Goal: Information Seeking & Learning: Check status

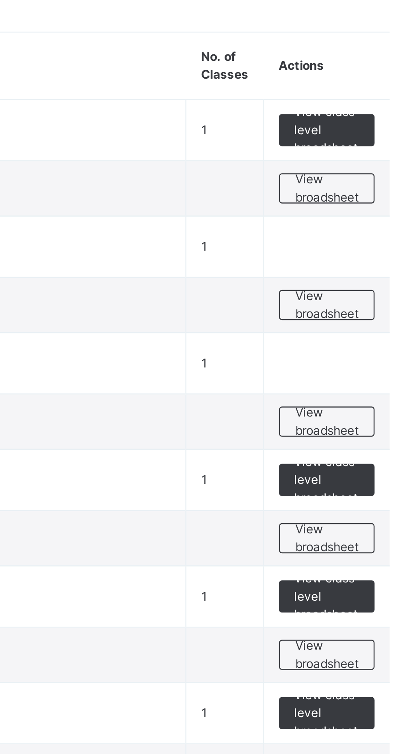
click at [352, 233] on span "View broadsheet" at bounding box center [358, 233] width 26 height 15
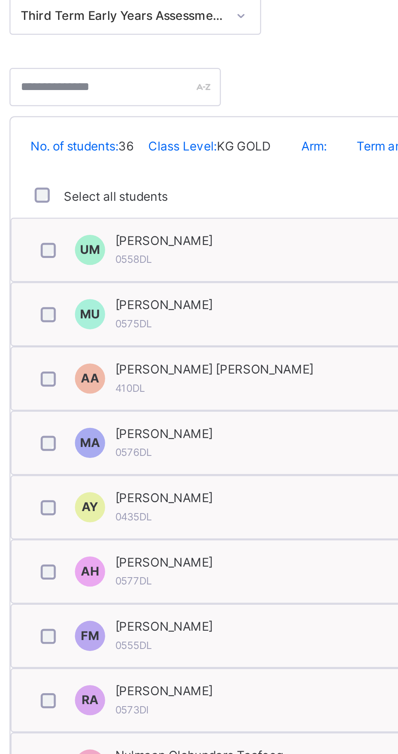
scroll to position [135, 0]
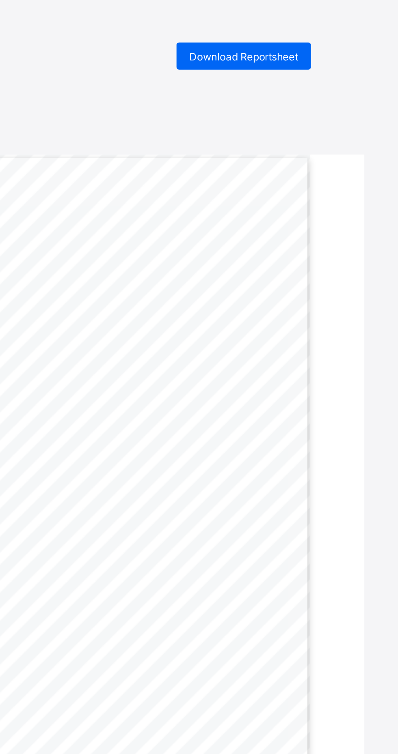
click at [346, 26] on span "Download Reportsheet" at bounding box center [324, 27] width 52 height 6
click at [324, 39] on div "Download Reportsheet DELE SALAWUDEEN PREPARATORY SCHOOL NO 6 CALVARY STREET, CO…" at bounding box center [199, 397] width 398 height 754
click at [335, 22] on div "Download Reportsheet" at bounding box center [324, 26] width 64 height 13
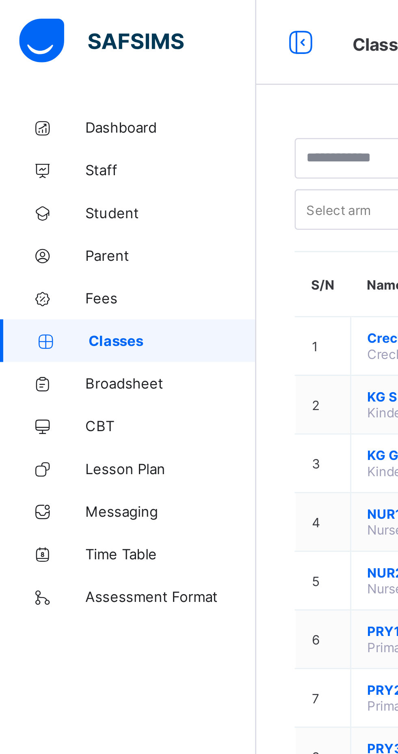
click at [52, 133] on link "Classes" at bounding box center [48, 130] width 97 height 16
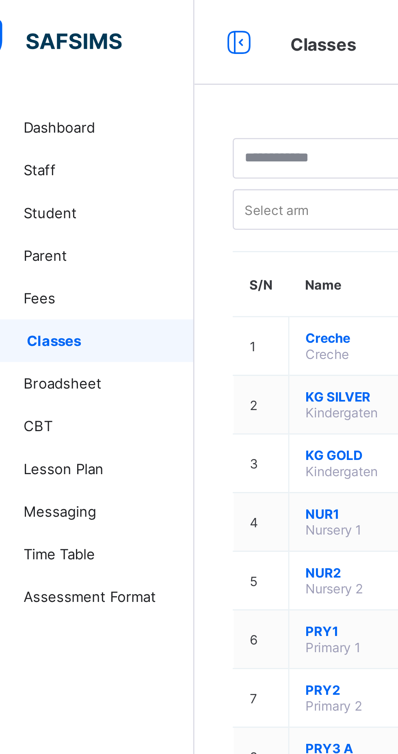
click at [58, 144] on span "Broadsheet" at bounding box center [64, 146] width 65 height 6
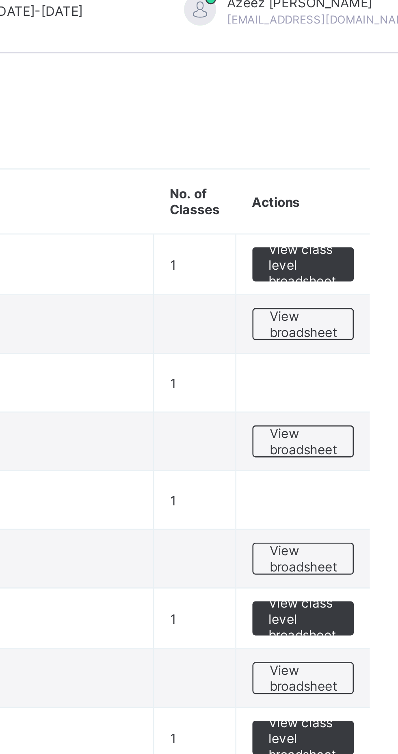
click at [357, 224] on span "View broadsheet" at bounding box center [358, 225] width 26 height 12
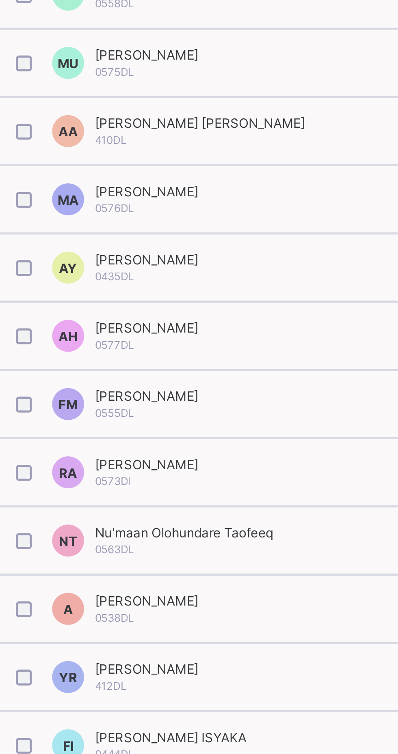
click at [201, 490] on div "A Aishat Ibrahim Yusuf 0538DL" at bounding box center [207, 489] width 186 height 17
click at [218, 489] on div "A Aishat Ibrahim Yusuf 0538DL" at bounding box center [207, 489] width 186 height 17
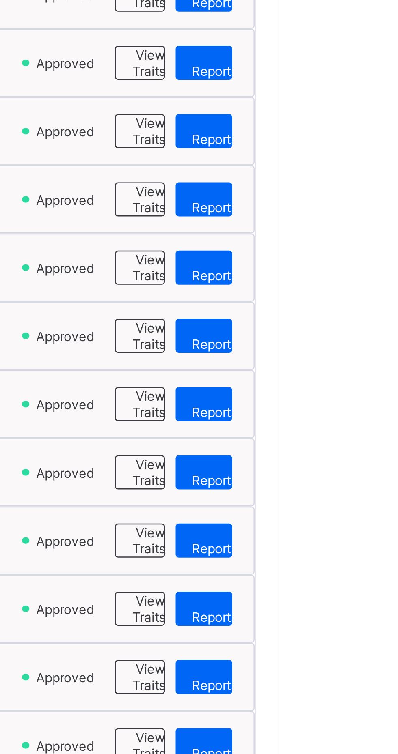
click at [371, 492] on span "View Reportsheet" at bounding box center [379, 490] width 28 height 12
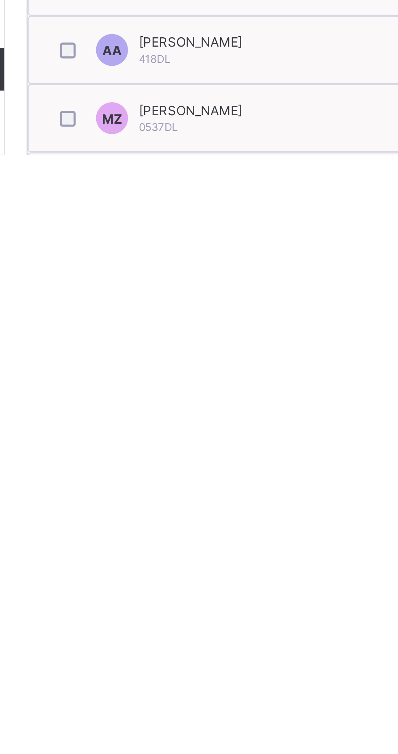
scroll to position [114, 0]
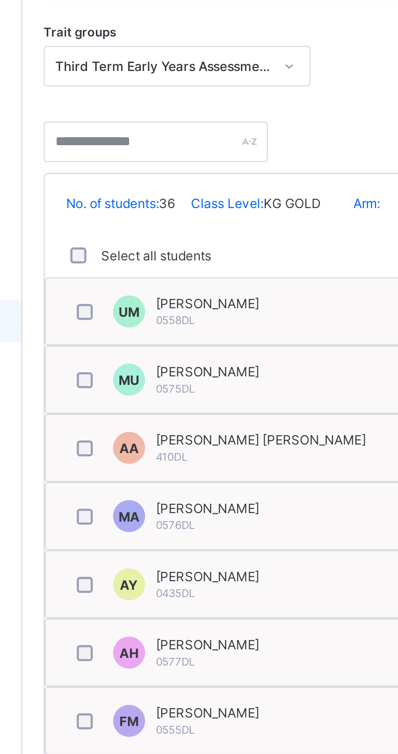
click at [187, 171] on div "Muhammad Sani Uthman 0575DL" at bounding box center [167, 168] width 39 height 12
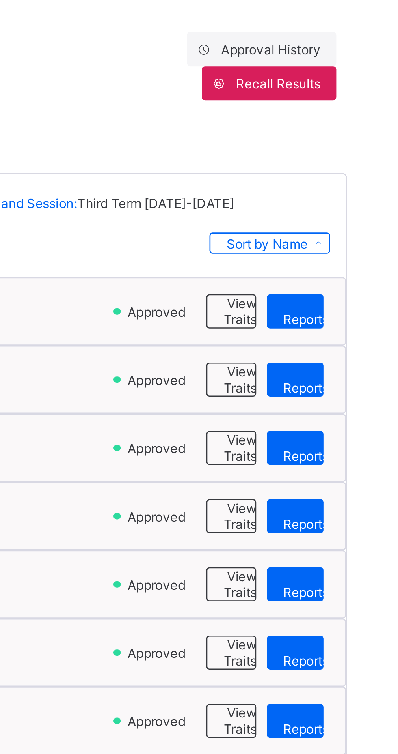
click at [374, 168] on span "View Reportsheet" at bounding box center [379, 168] width 28 height 12
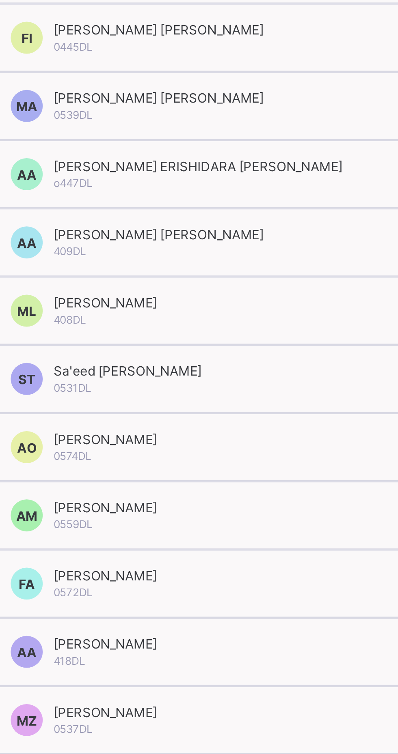
click at [229, 714] on div "AA Abdulmalik Akorede Afolabi 418DL" at bounding box center [207, 713] width 186 height 17
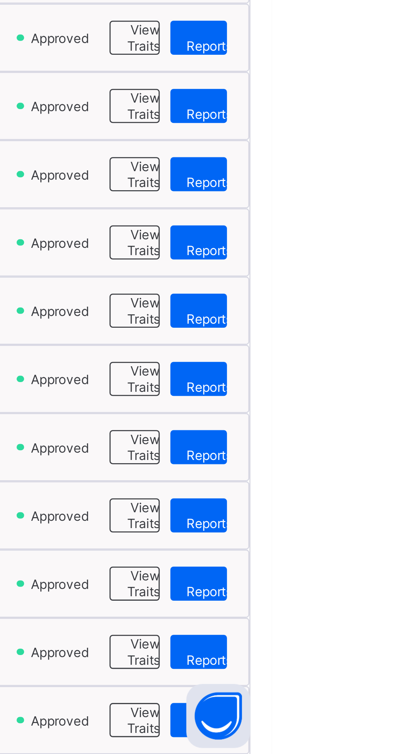
click at [371, 714] on span "View Reportsheet" at bounding box center [379, 714] width 28 height 12
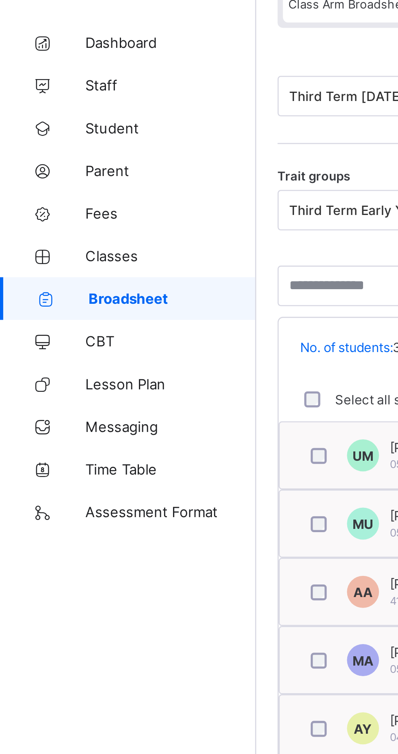
scroll to position [0, 0]
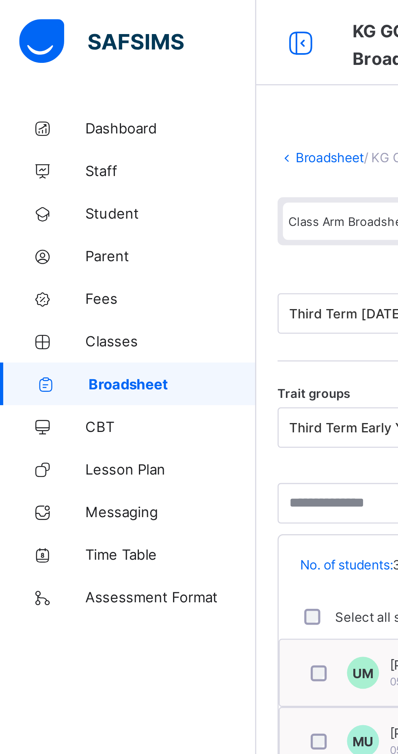
click at [109, 13] on icon at bounding box center [115, 17] width 14 height 12
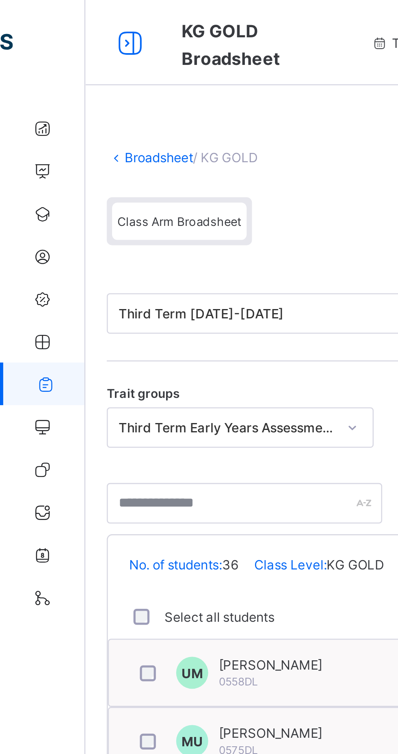
click at [49, 58] on link "Broadsheet" at bounding box center [60, 60] width 26 height 6
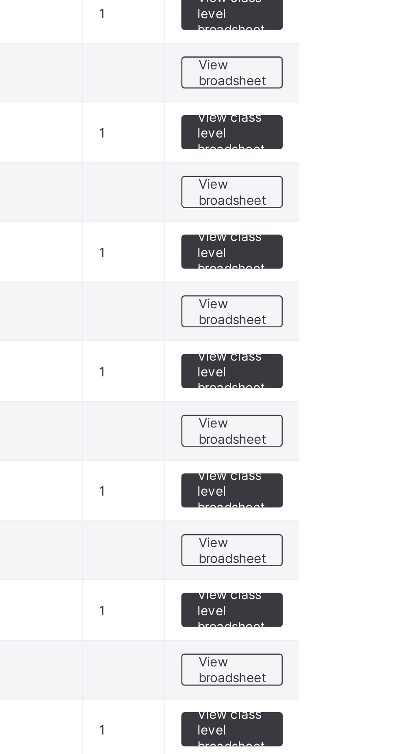
click at [364, 407] on span "View broadsheet" at bounding box center [358, 406] width 26 height 12
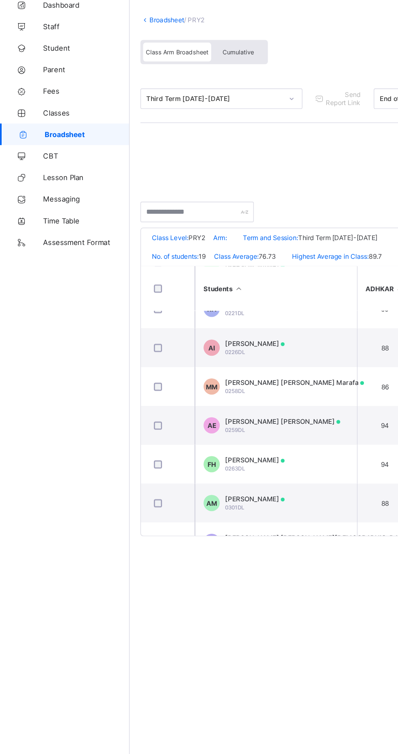
scroll to position [107, 0]
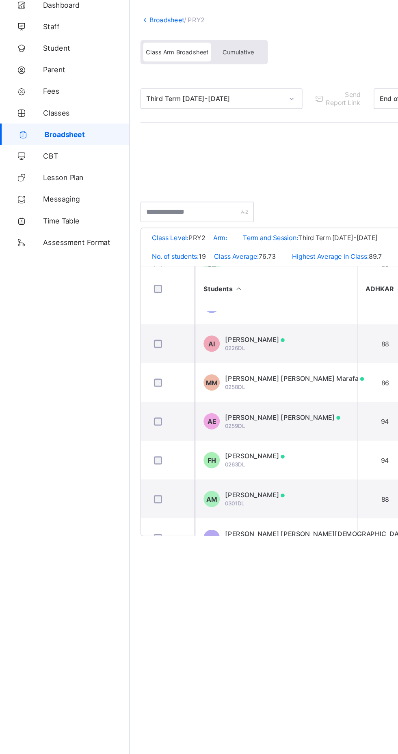
click at [208, 406] on td "FH Faizah Haruna 0263DL" at bounding box center [207, 391] width 122 height 29
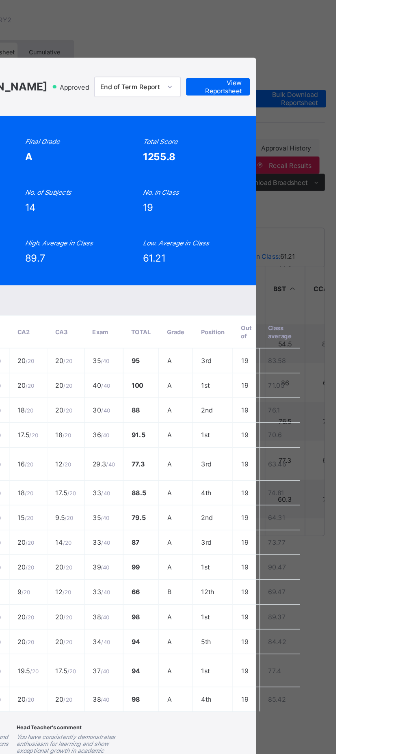
click at [327, 116] on span "View Reportsheet" at bounding box center [309, 110] width 36 height 12
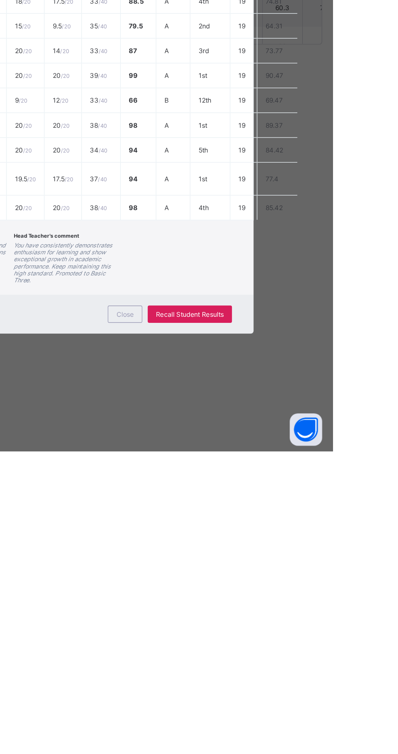
click at [248, 654] on span "Close" at bounding box center [241, 651] width 13 height 6
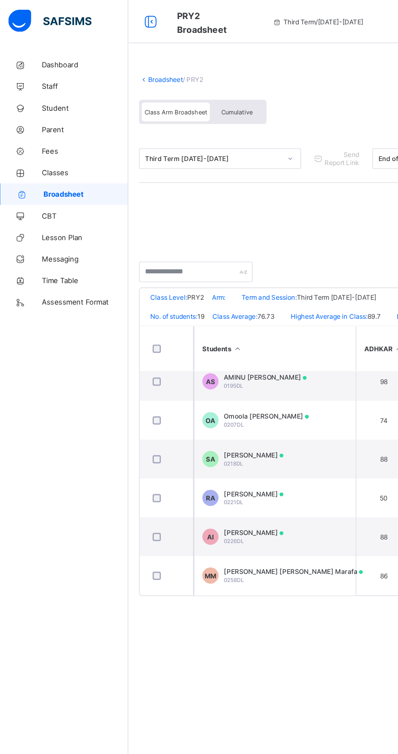
scroll to position [5, 0]
click at [189, 80] on div "Cumulative" at bounding box center [179, 84] width 41 height 14
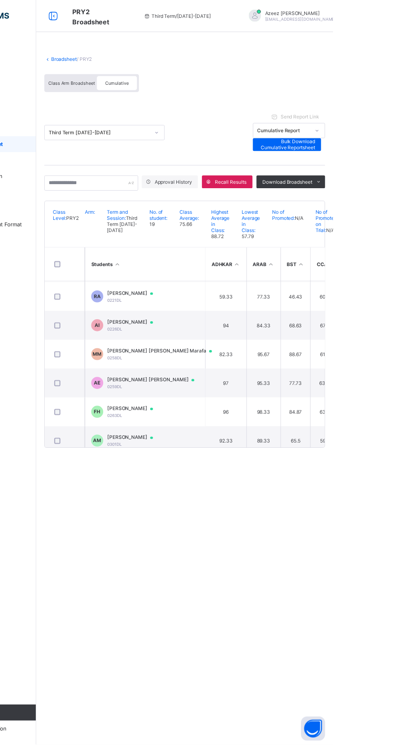
scroll to position [94, 0]
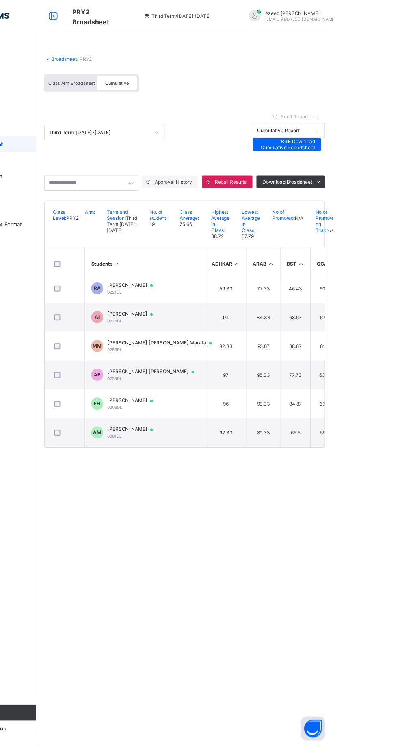
click at [319, 414] on td "98.33" at bounding box center [327, 408] width 34 height 29
click at [325, 420] on td "98.33" at bounding box center [327, 408] width 34 height 29
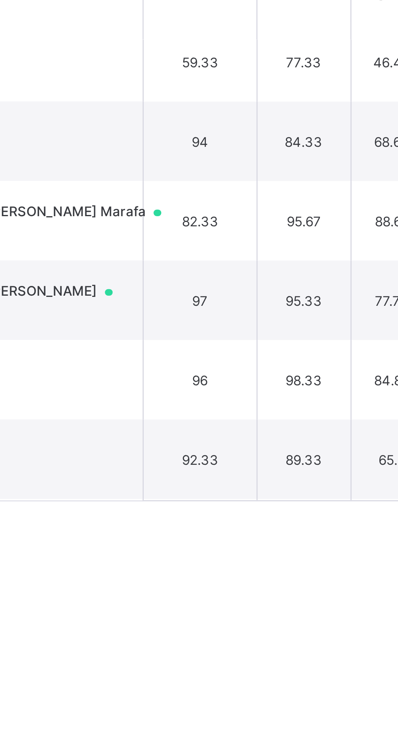
click at [320, 422] on td "98.33" at bounding box center [327, 408] width 34 height 29
click at [277, 416] on td "96" at bounding box center [289, 408] width 42 height 29
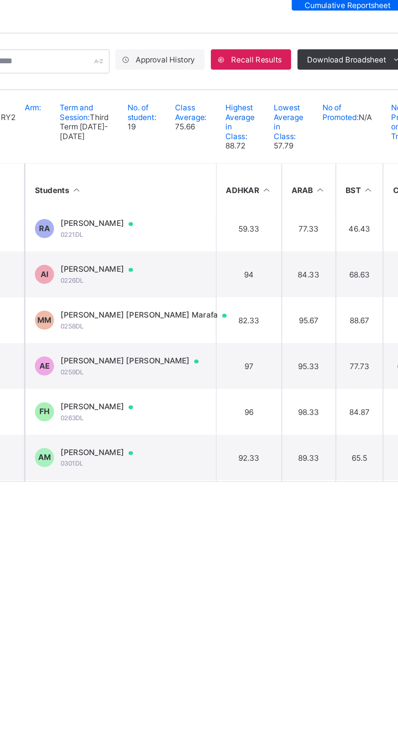
click at [231, 411] on td "FH Faizah Haruna 0263DL" at bounding box center [207, 408] width 122 height 29
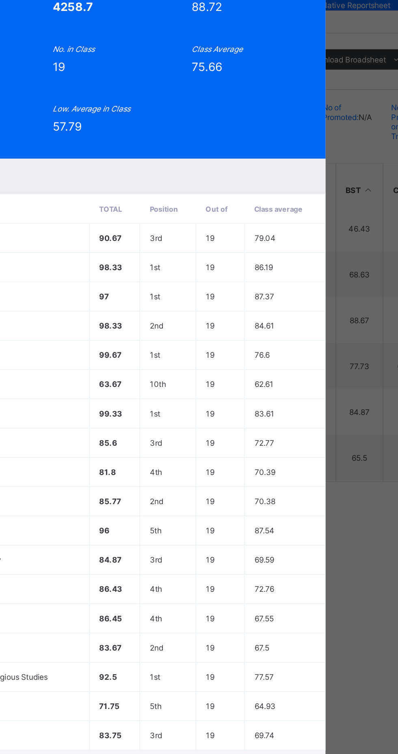
click at [327, 104] on span "View Reportsheet" at bounding box center [309, 98] width 36 height 12
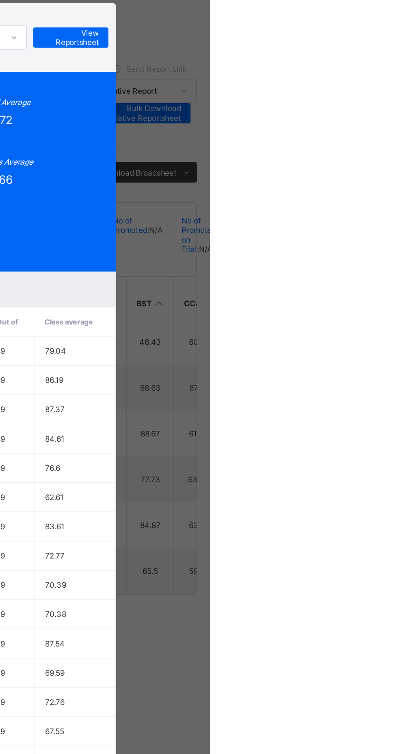
scroll to position [0, 0]
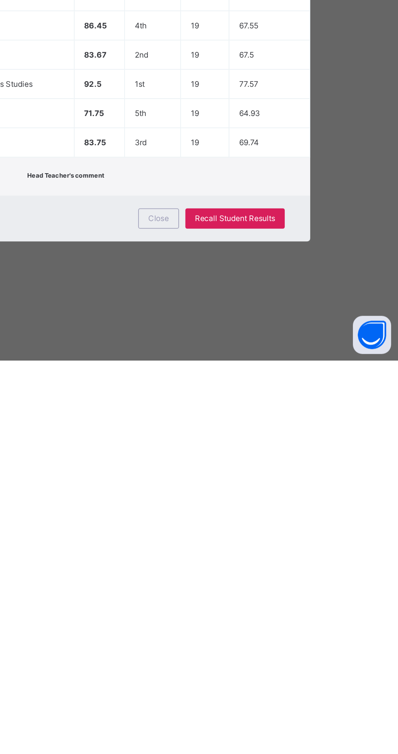
click at [248, 667] on span "Close" at bounding box center [241, 664] width 13 height 6
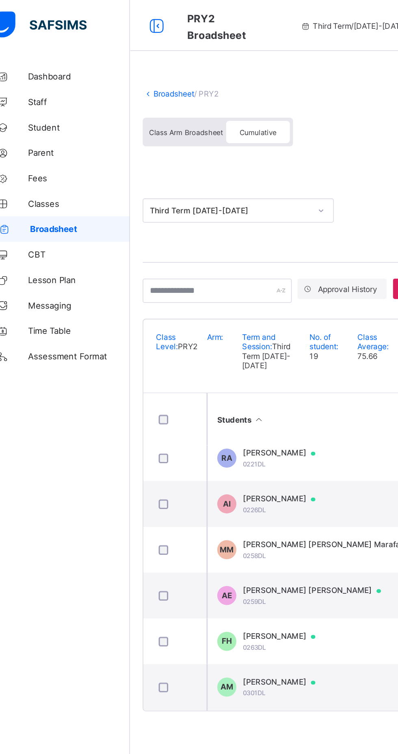
click at [113, 14] on icon at bounding box center [115, 17] width 14 height 12
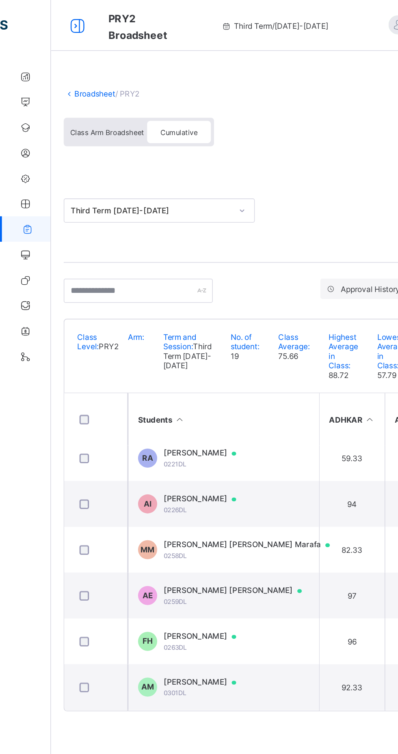
click at [56, 11] on div at bounding box center [50, 16] width 26 height 13
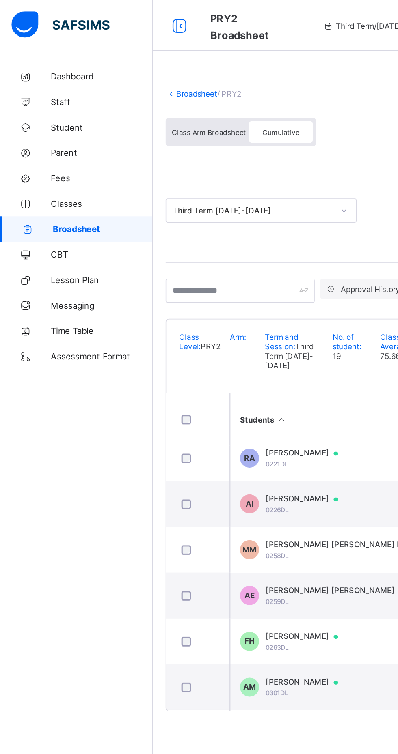
click at [112, 57] on link "Broadsheet" at bounding box center [125, 60] width 26 height 6
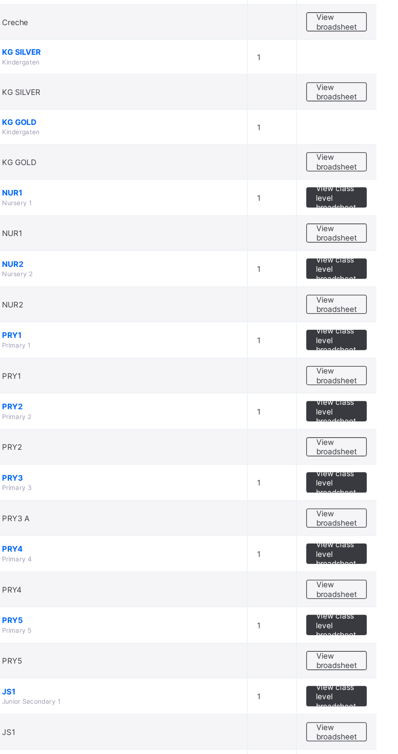
click at [361, 448] on span "View broadsheet" at bounding box center [358, 452] width 26 height 12
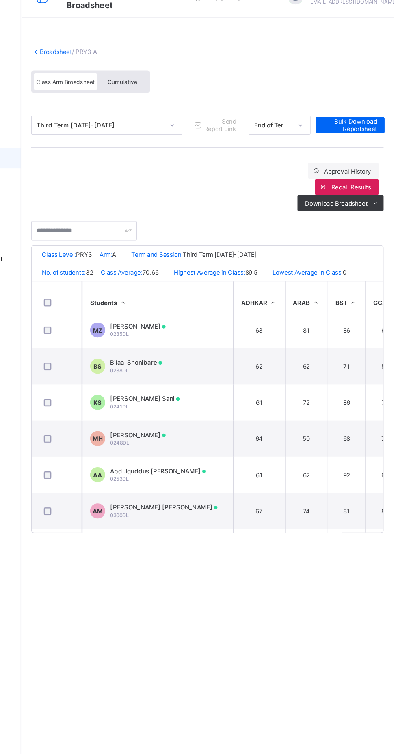
scroll to position [512, 0]
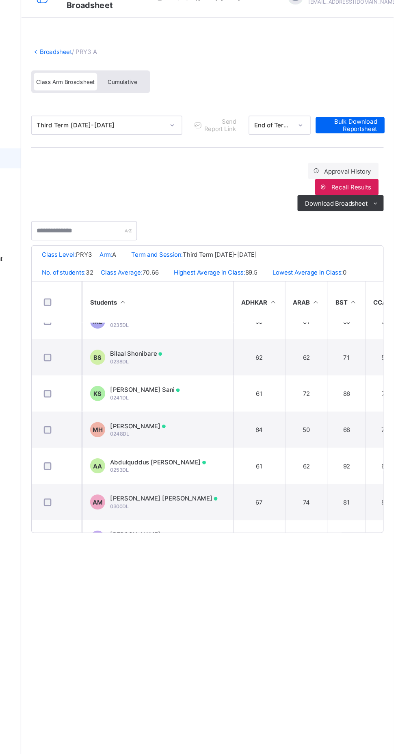
click at [331, 368] on td "50" at bounding box center [327, 365] width 34 height 29
click at [335, 369] on td "50" at bounding box center [327, 365] width 34 height 29
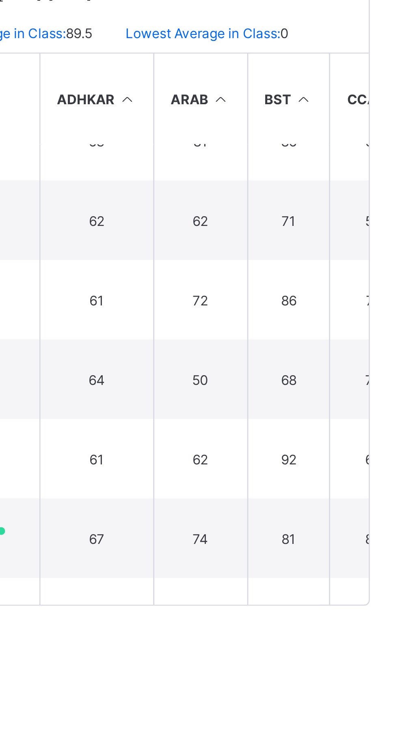
click at [362, 368] on td "68" at bounding box center [359, 365] width 30 height 29
click at [344, 359] on td "68" at bounding box center [359, 365] width 30 height 29
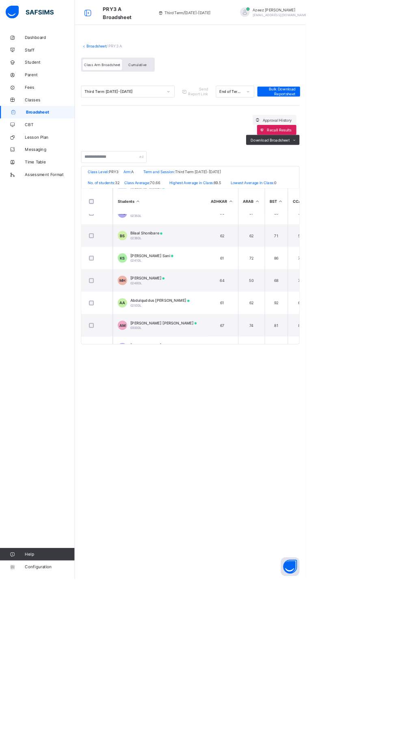
click at [359, 364] on td "68" at bounding box center [359, 365] width 30 height 29
click at [327, 364] on td "50" at bounding box center [327, 365] width 34 height 29
click at [263, 359] on td "MH Mohammad Nazir Haruna 0248DL" at bounding box center [207, 365] width 122 height 29
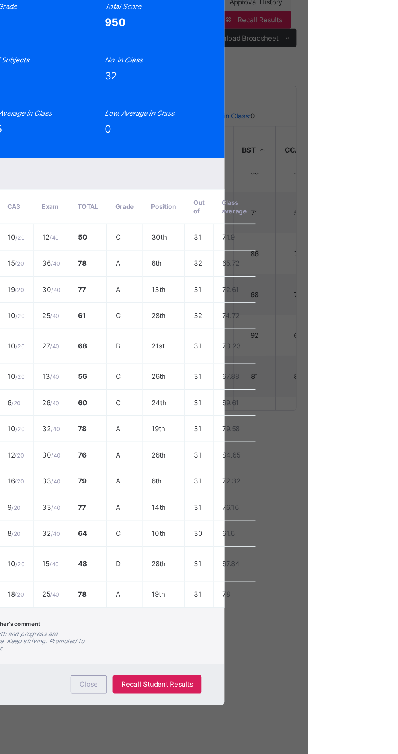
click at [327, 125] on span "View Reportsheet" at bounding box center [309, 118] width 36 height 12
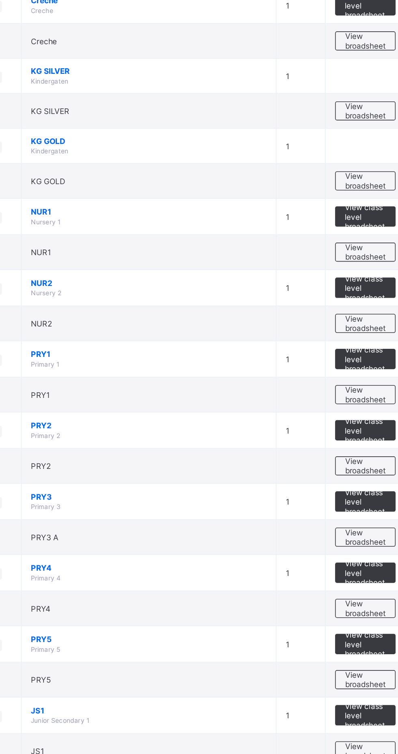
click at [359, 407] on span "View broadsheet" at bounding box center [358, 406] width 26 height 12
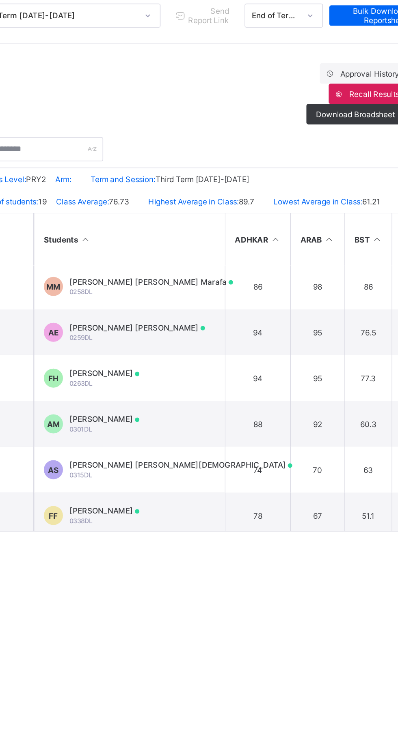
scroll to position [151, 0]
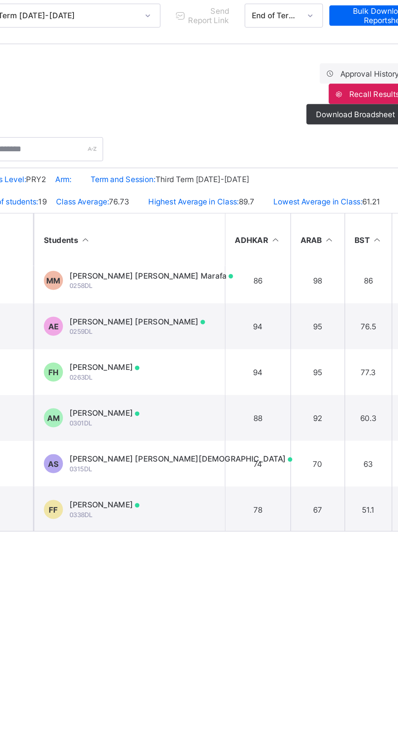
click at [289, 382] on td "88" at bounding box center [289, 375] width 42 height 29
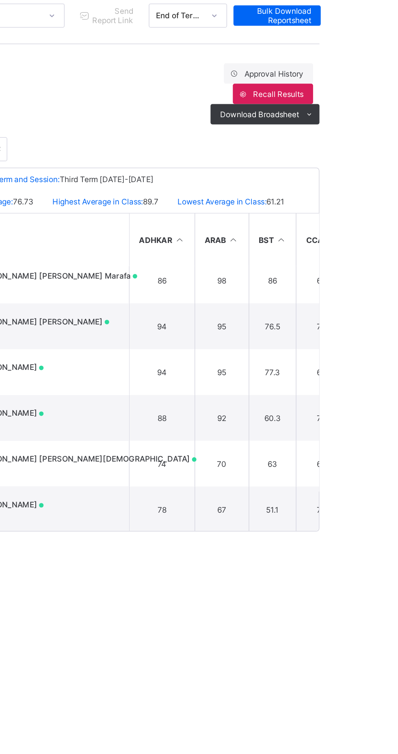
click at [355, 387] on td "60.3" at bounding box center [359, 375] width 30 height 29
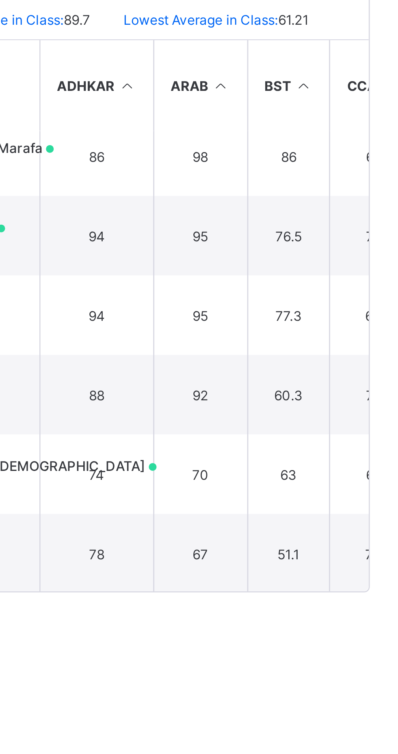
click at [353, 380] on td "60.3" at bounding box center [359, 375] width 30 height 29
click at [337, 384] on td "92" at bounding box center [327, 375] width 34 height 29
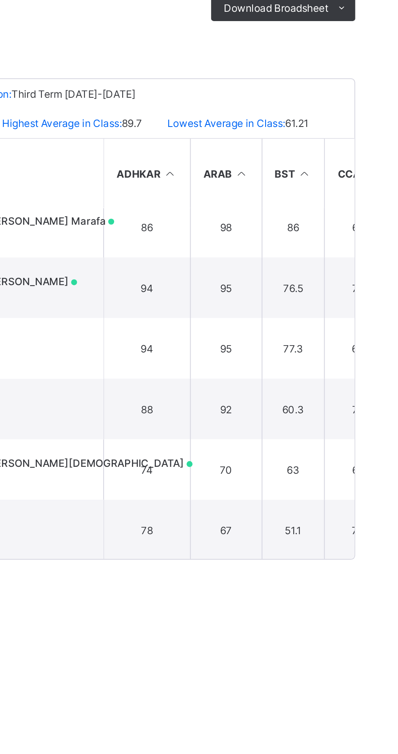
click at [337, 378] on td "92" at bounding box center [327, 375] width 34 height 29
click at [338, 382] on td "92" at bounding box center [327, 375] width 34 height 29
click at [318, 381] on td "92" at bounding box center [327, 375] width 34 height 29
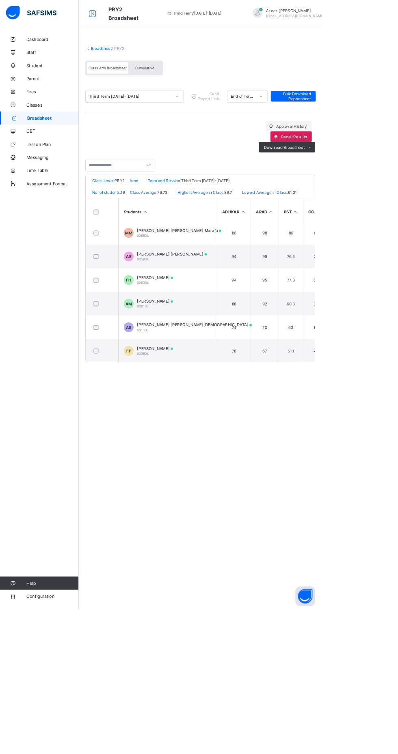
click at [327, 361] on td "95" at bounding box center [327, 346] width 34 height 29
click at [312, 390] on td "92" at bounding box center [327, 375] width 34 height 29
click at [335, 390] on td "92" at bounding box center [327, 375] width 34 height 29
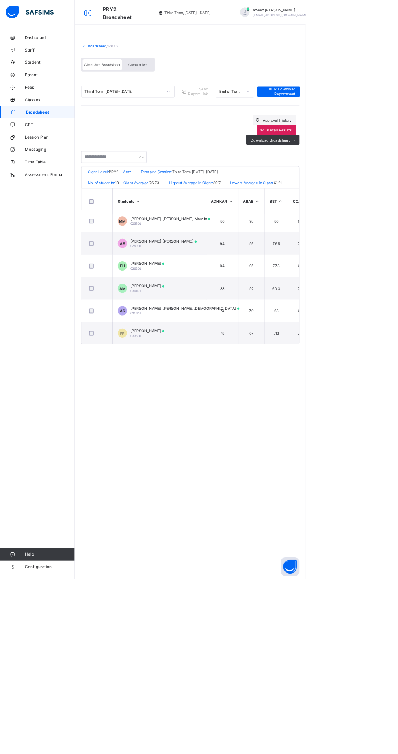
click at [359, 381] on td "60.3" at bounding box center [359, 375] width 30 height 29
click at [327, 381] on td "92" at bounding box center [327, 375] width 34 height 29
click at [198, 381] on div "Aliyu Umar Musa 0301DL" at bounding box center [191, 376] width 45 height 12
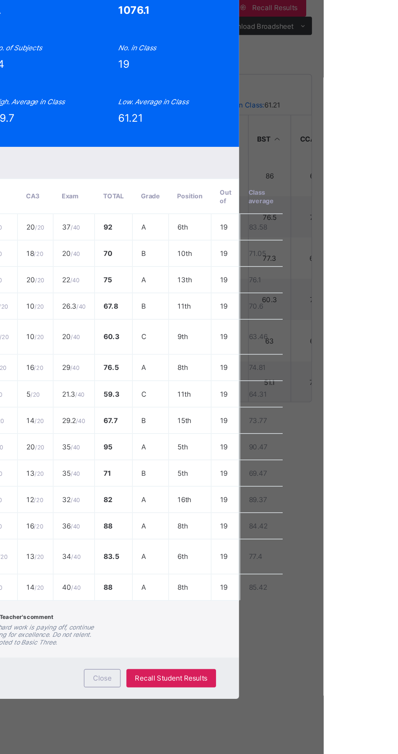
click at [333, 125] on div "View Reportsheet" at bounding box center [309, 118] width 48 height 13
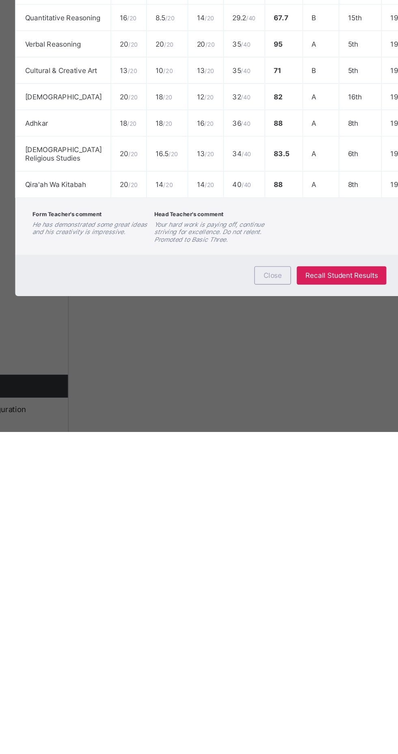
scroll to position [0, 0]
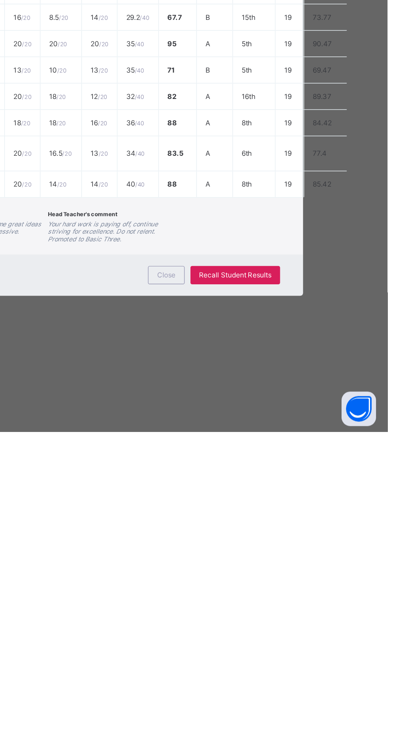
click at [248, 646] on span "Close" at bounding box center [241, 643] width 13 height 6
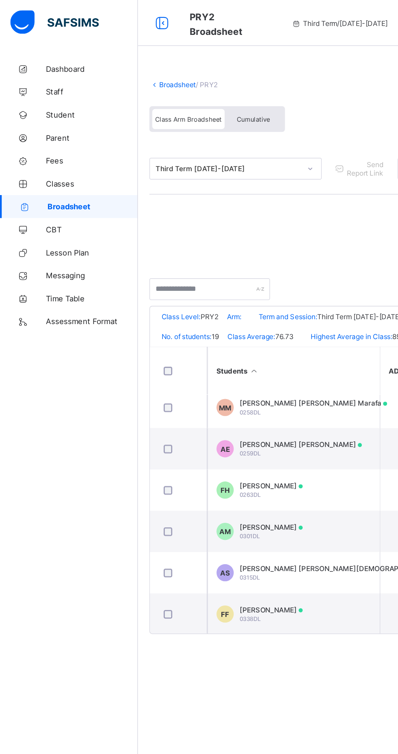
click at [65, 147] on span "Broadsheet" at bounding box center [66, 146] width 64 height 6
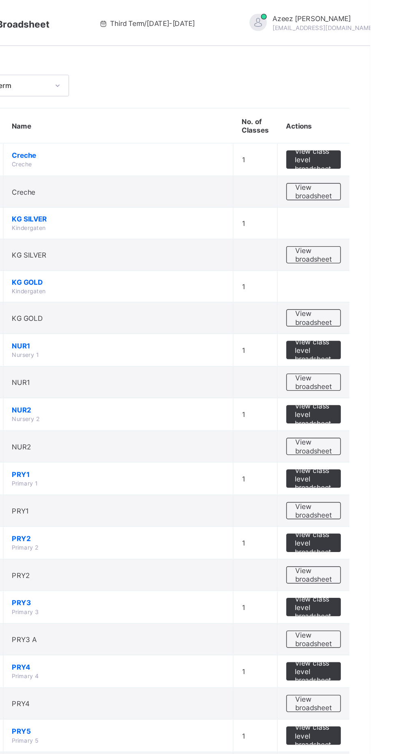
click at [362, 319] on span "View broadsheet" at bounding box center [358, 316] width 26 height 12
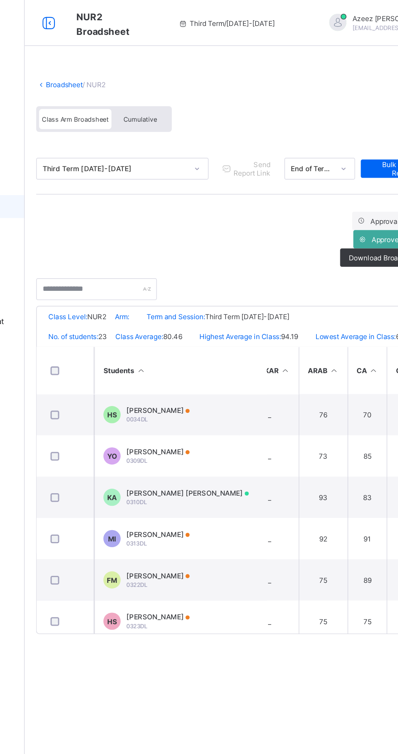
scroll to position [0, 28]
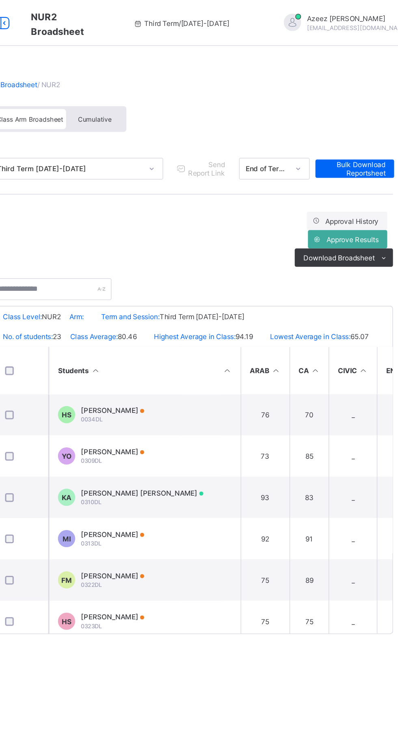
click at [365, 169] on span "Approve Results" at bounding box center [360, 169] width 37 height 6
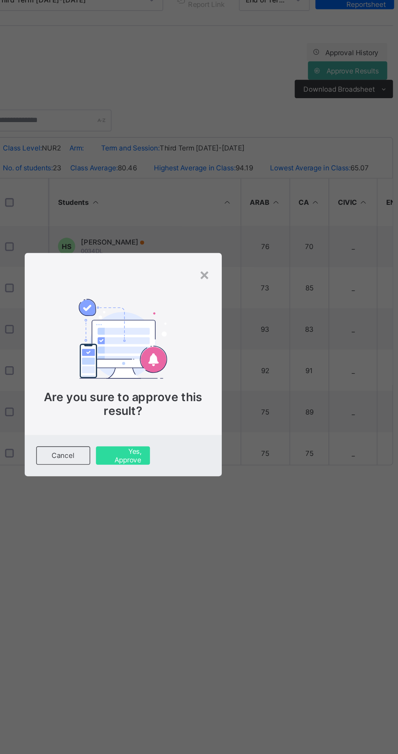
click at [212, 448] on span "Yes, Approve" at bounding box center [199, 441] width 26 height 12
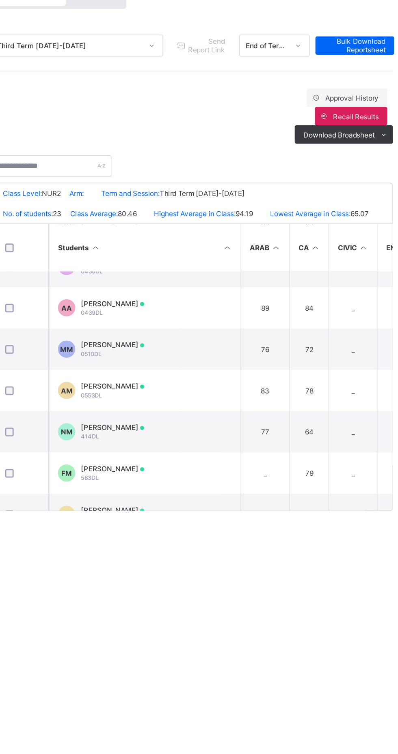
scroll to position [506, 28]
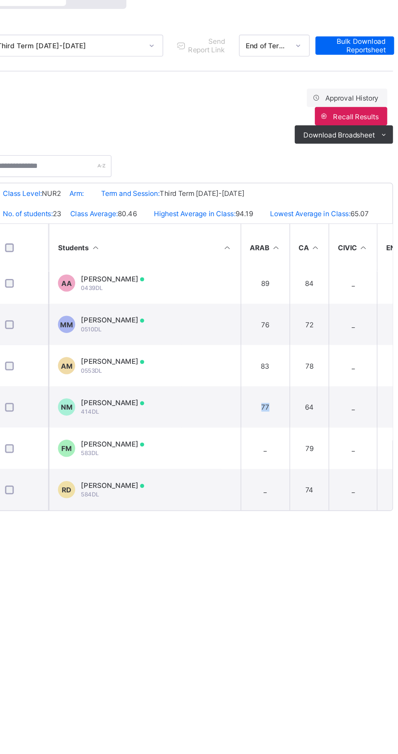
click at [237, 411] on td "FM Fareeda Musa 583DL" at bounding box center [207, 404] width 122 height 29
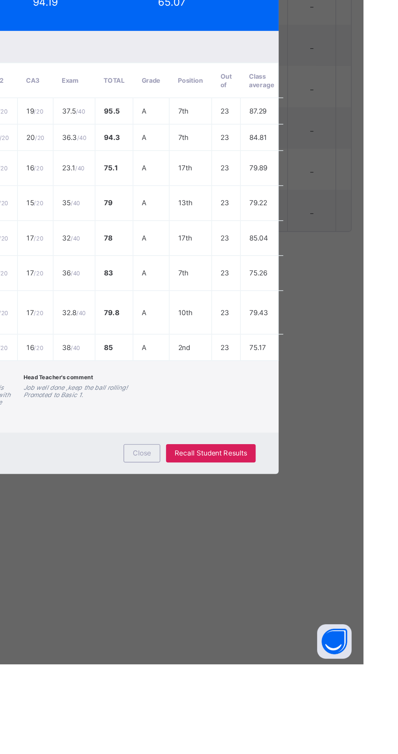
click at [248, 608] on span "Close" at bounding box center [241, 605] width 13 height 6
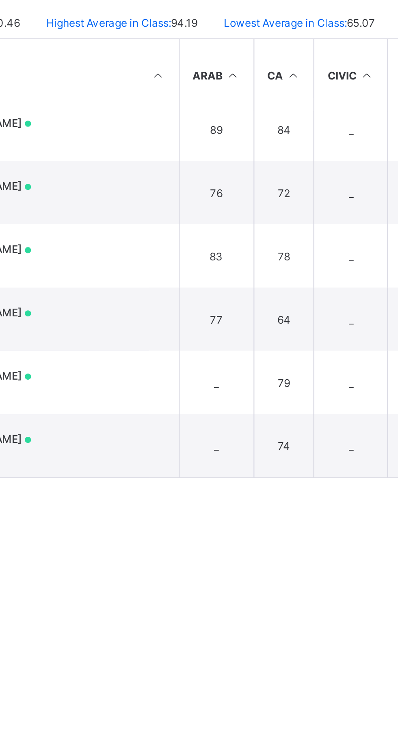
click at [288, 382] on td "77" at bounding box center [299, 374] width 34 height 29
click at [310, 384] on td "77" at bounding box center [299, 374] width 34 height 29
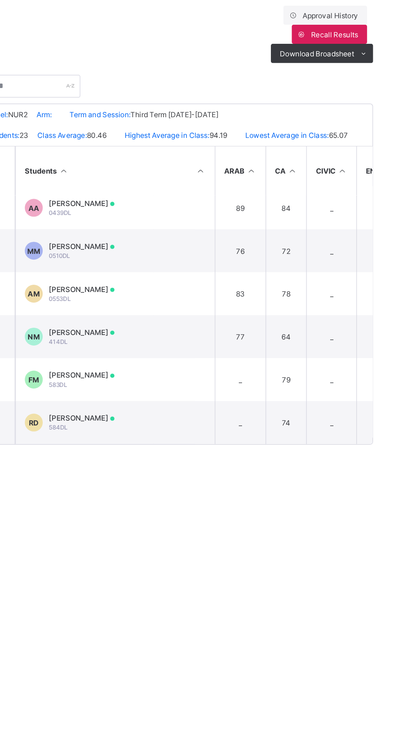
click at [321, 378] on td "64" at bounding box center [330, 374] width 28 height 29
click at [321, 381] on td "64" at bounding box center [330, 374] width 28 height 29
click at [264, 373] on td "NM Nimatullah Ize Musa 414DL" at bounding box center [207, 374] width 122 height 29
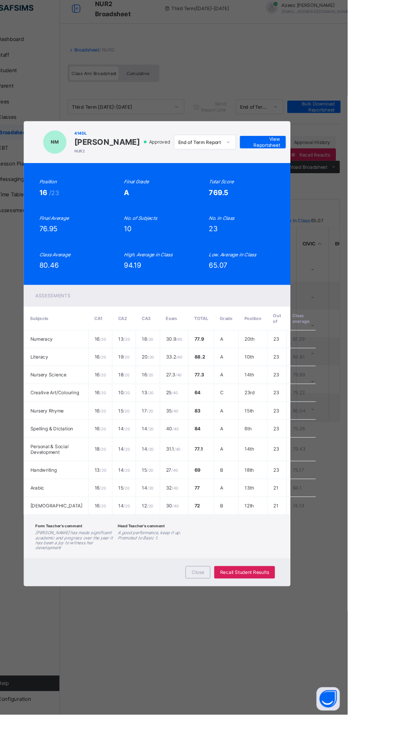
click at [327, 162] on span "View Reportsheet" at bounding box center [309, 156] width 36 height 12
click at [248, 609] on span "Close" at bounding box center [241, 606] width 13 height 6
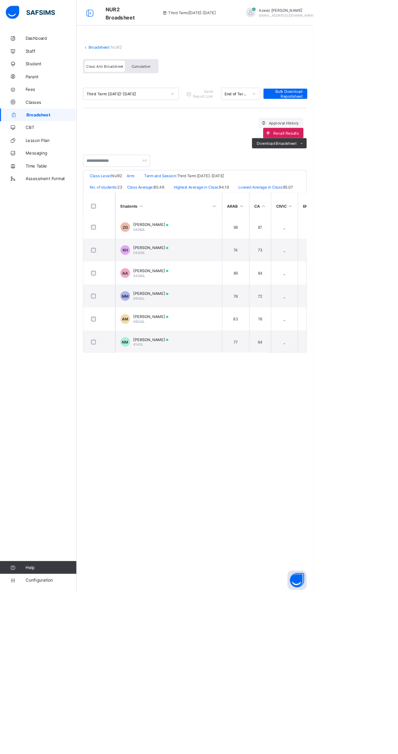
scroll to position [438, 26]
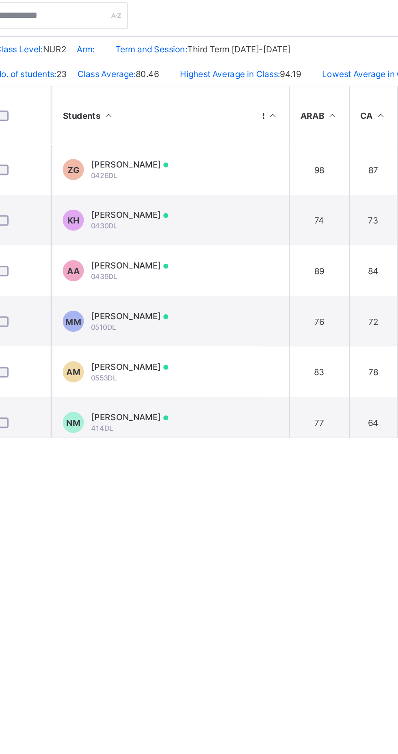
click at [276, 355] on td "_" at bounding box center [263, 351] width 42 height 29
click at [258, 354] on td "AA Abdurrozaaq Alimi Abdulazeez 0439DL" at bounding box center [207, 351] width 122 height 29
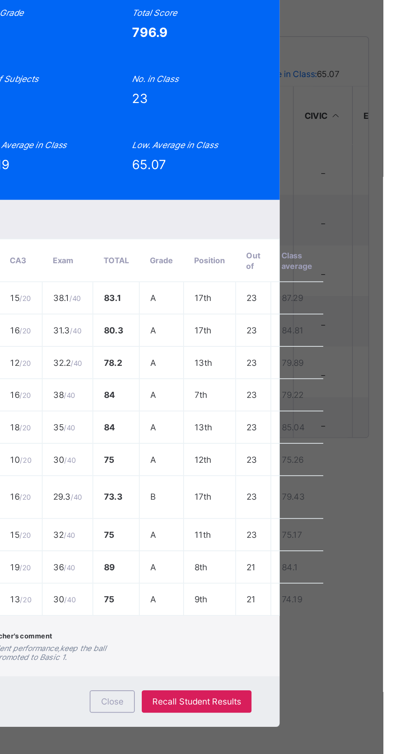
click at [327, 168] on span "View Reportsheet" at bounding box center [309, 161] width 36 height 12
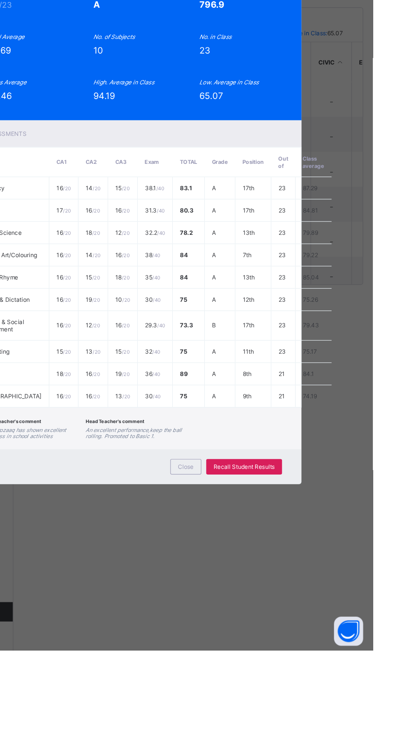
click at [327, 168] on span "View Reportsheet" at bounding box center [309, 161] width 36 height 12
click at [248, 603] on span "Close" at bounding box center [241, 600] width 13 height 6
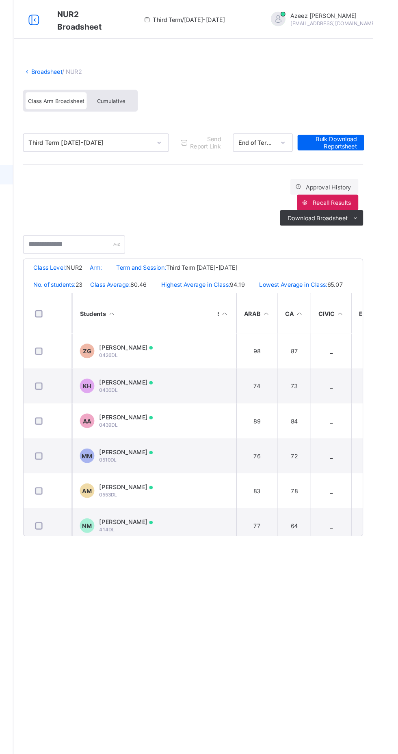
click at [120, 17] on icon at bounding box center [115, 17] width 14 height 12
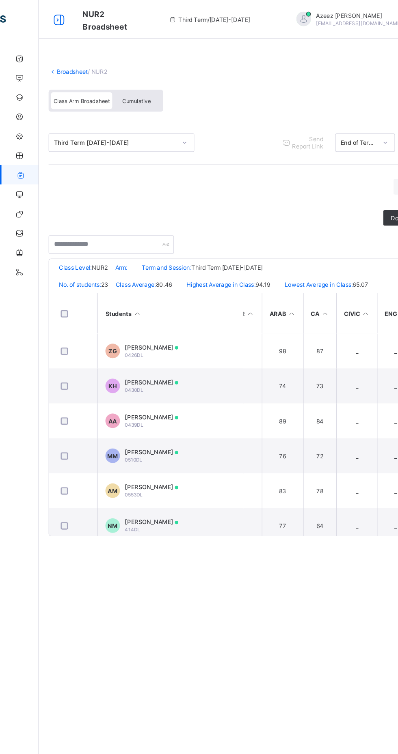
click at [51, 14] on icon at bounding box center [50, 17] width 14 height 12
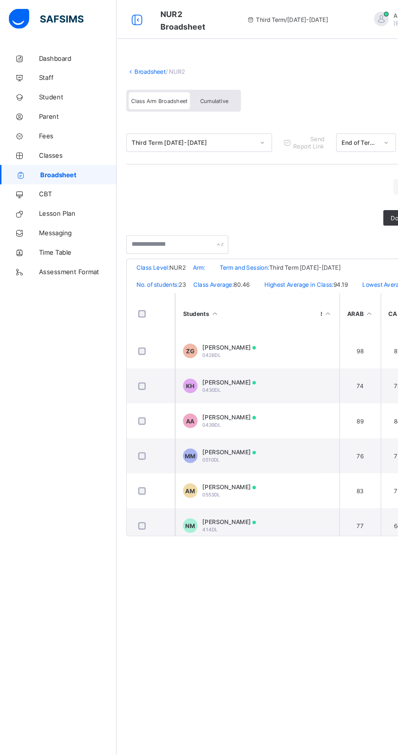
click at [48, 146] on span "Broadsheet" at bounding box center [66, 146] width 64 height 6
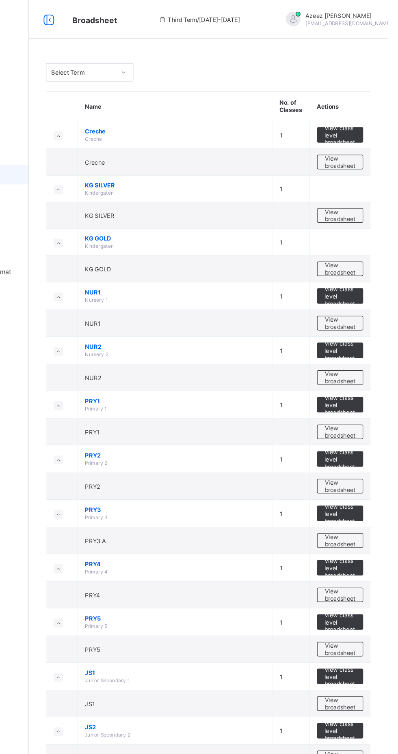
click at [362, 456] on span "View broadsheet" at bounding box center [358, 452] width 26 height 12
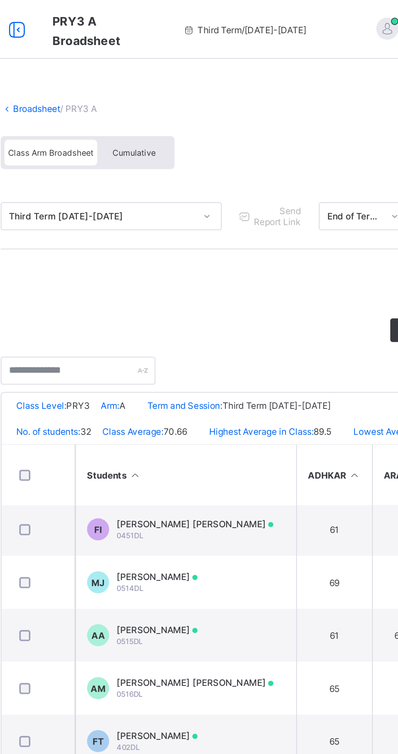
scroll to position [769, 0]
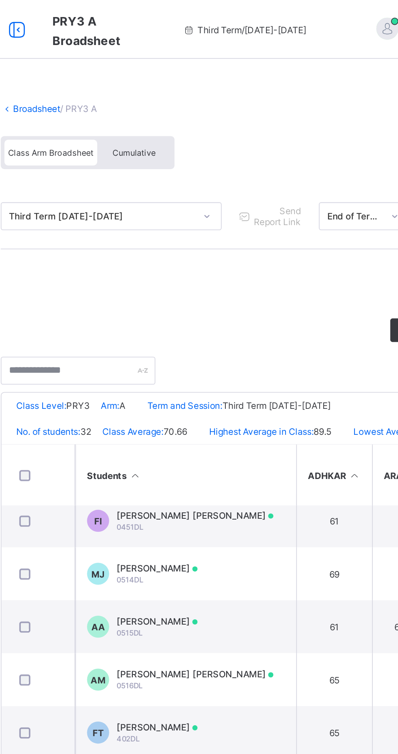
click at [275, 344] on td "61" at bounding box center [289, 345] width 42 height 29
click at [278, 345] on td "61" at bounding box center [289, 345] width 42 height 29
click at [257, 339] on td "AA Ahmad Adamu 0515DL" at bounding box center [207, 345] width 122 height 29
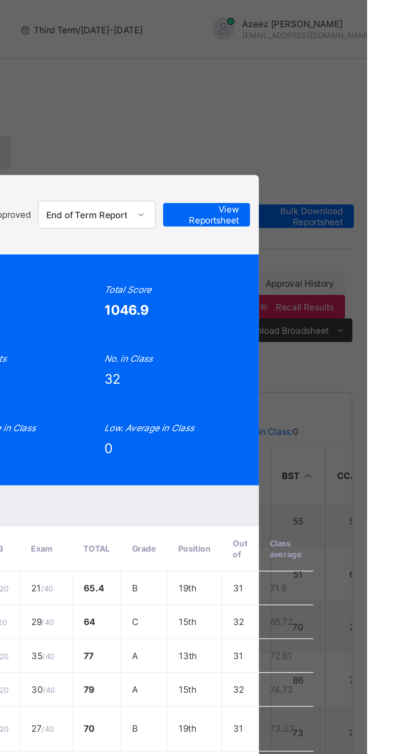
click at [327, 125] on span "View Reportsheet" at bounding box center [309, 118] width 36 height 12
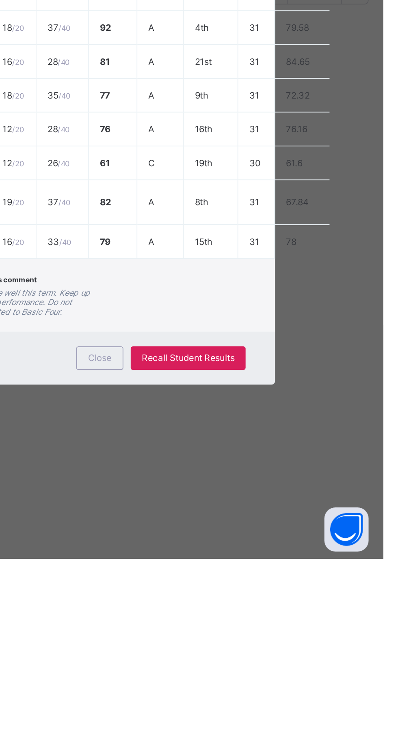
click at [254, 650] on div "Close" at bounding box center [241, 643] width 26 height 13
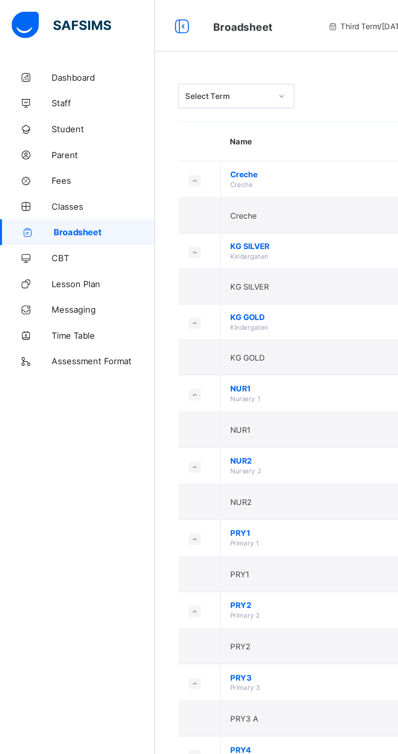
click at [57, 153] on link "Broadsheet" at bounding box center [48, 146] width 97 height 16
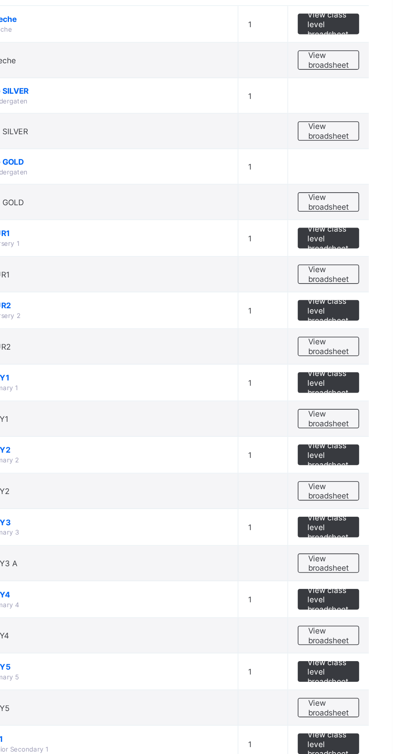
click at [364, 452] on span "View broadsheet" at bounding box center [358, 452] width 26 height 12
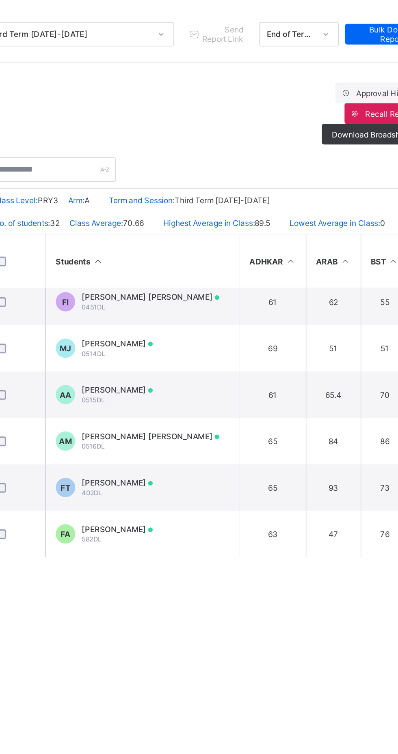
scroll to position [769, 0]
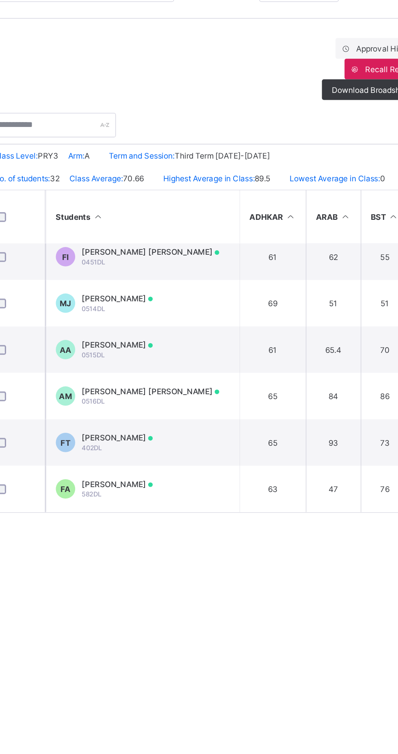
click at [316, 395] on td "93" at bounding box center [327, 404] width 34 height 29
click at [337, 396] on td "93" at bounding box center [327, 404] width 34 height 29
click at [338, 390] on td "93" at bounding box center [327, 404] width 34 height 29
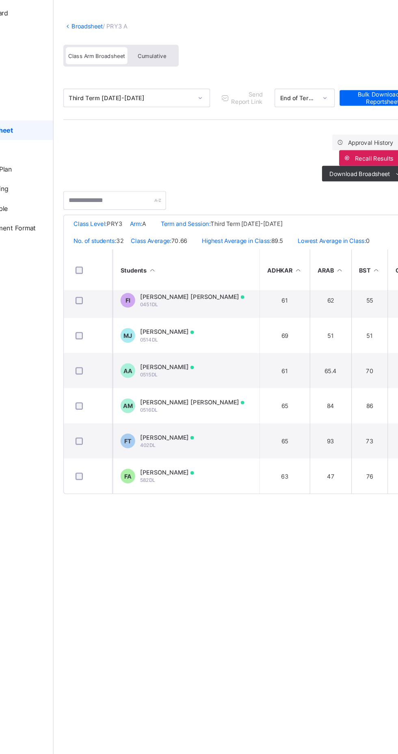
click at [330, 399] on td "93" at bounding box center [327, 404] width 34 height 29
click at [299, 402] on td "65" at bounding box center [289, 404] width 42 height 29
click at [250, 401] on td "FT Fodhilah Anikw Tajudeen 402DL" at bounding box center [207, 404] width 122 height 29
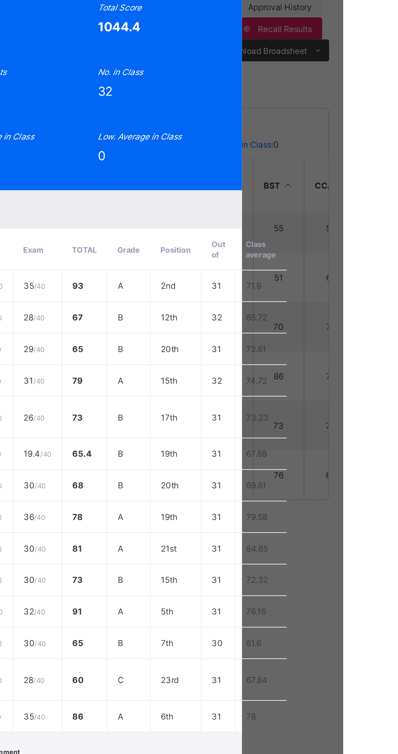
click at [327, 122] on span "View Reportsheet" at bounding box center [309, 116] width 36 height 12
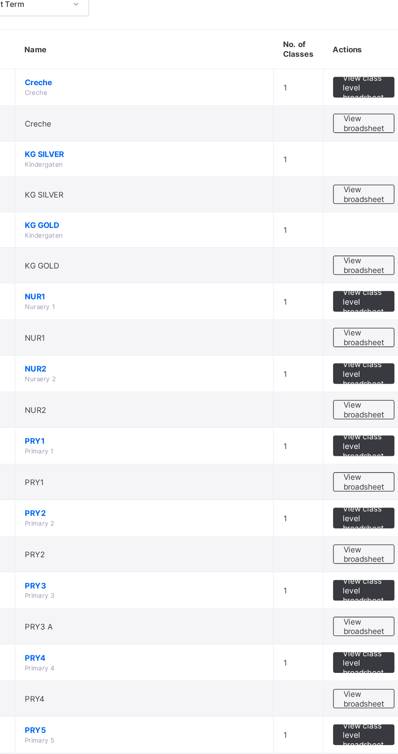
click at [366, 223] on span "View broadsheet" at bounding box center [358, 225] width 26 height 12
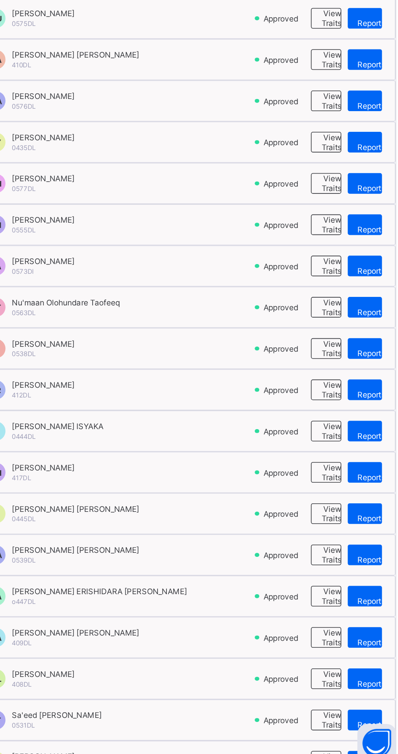
click at [372, 724] on span "View Reportsheet" at bounding box center [379, 723] width 28 height 12
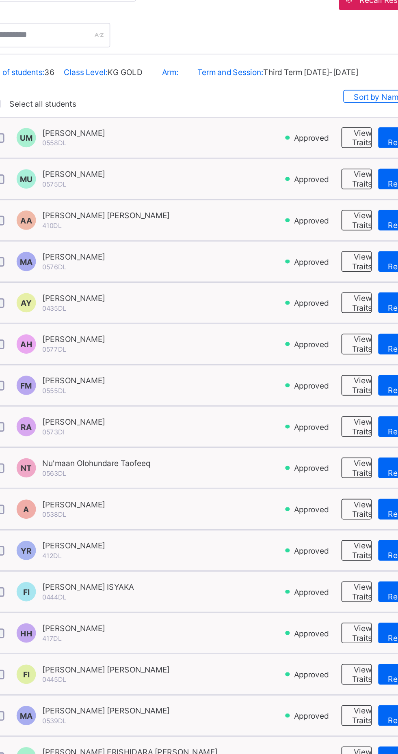
scroll to position [131, 0]
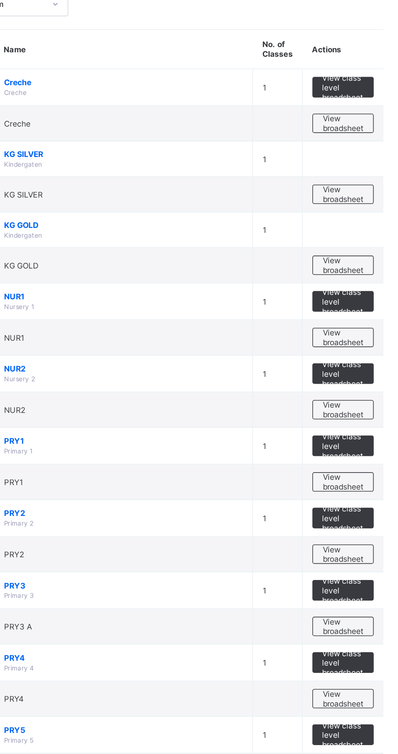
click at [363, 362] on span "View broadsheet" at bounding box center [358, 361] width 26 height 12
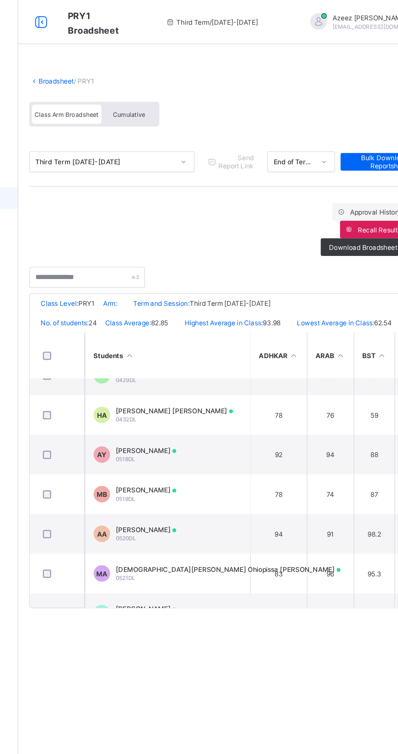
scroll to position [440, 0]
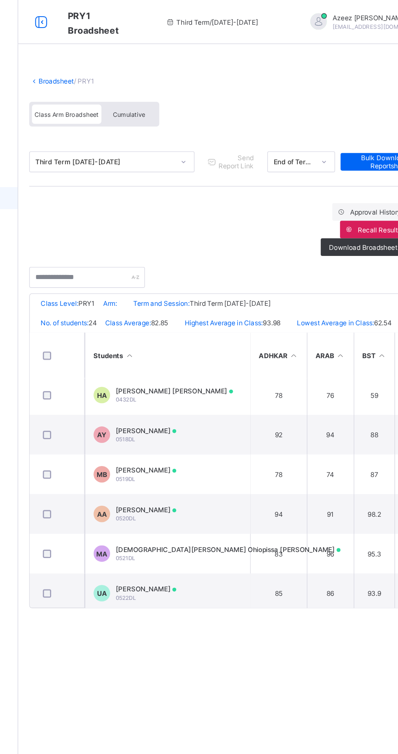
click at [323, 387] on td "91" at bounding box center [327, 378] width 34 height 29
click at [335, 383] on td "91" at bounding box center [327, 378] width 34 height 29
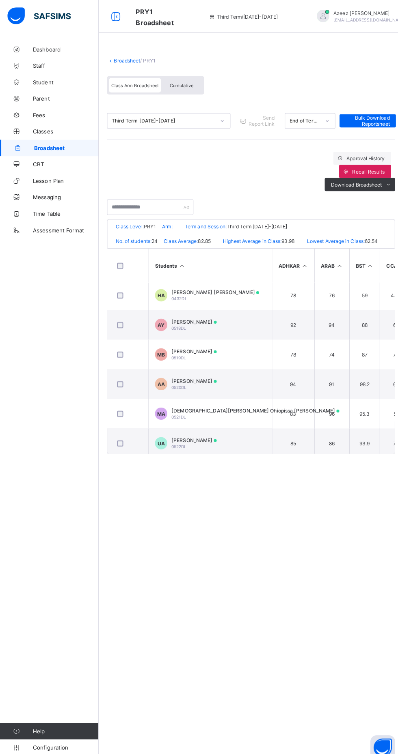
click at [349, 383] on td "98.2" at bounding box center [359, 378] width 30 height 29
click at [290, 383] on td "94" at bounding box center [289, 378] width 42 height 29
click at [264, 375] on td "AA Alkasim Adamu 0520DL" at bounding box center [207, 378] width 122 height 29
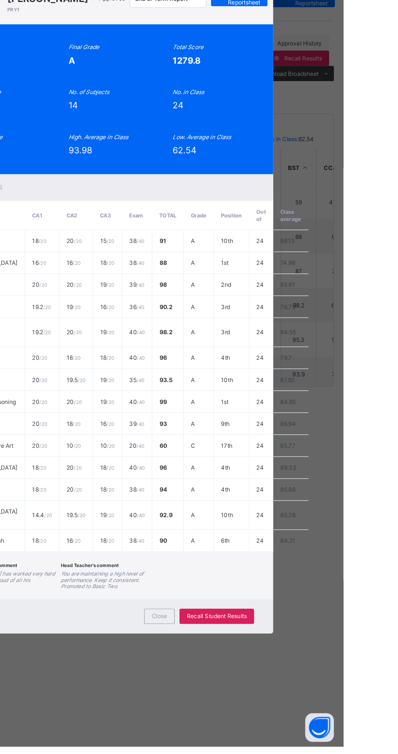
click at [327, 125] on span "View Reportsheet" at bounding box center [309, 118] width 36 height 12
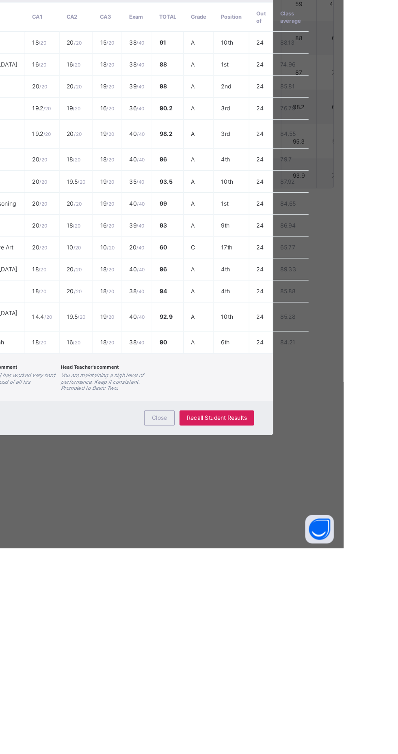
click at [248, 646] on span "Close" at bounding box center [241, 643] width 13 height 6
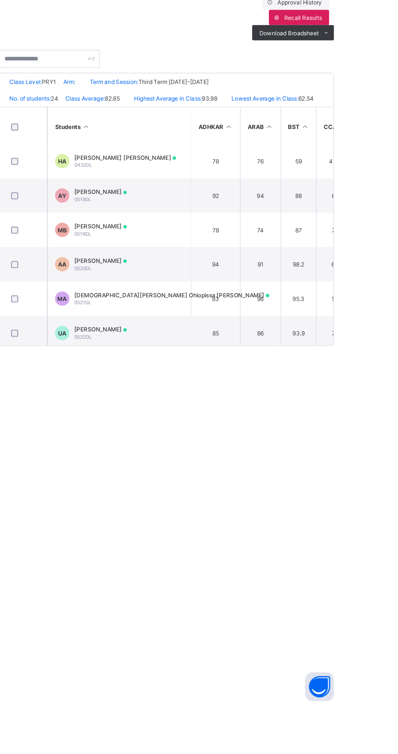
click at [302, 351] on td "78" at bounding box center [289, 349] width 42 height 29
click at [354, 348] on td "87" at bounding box center [359, 349] width 30 height 29
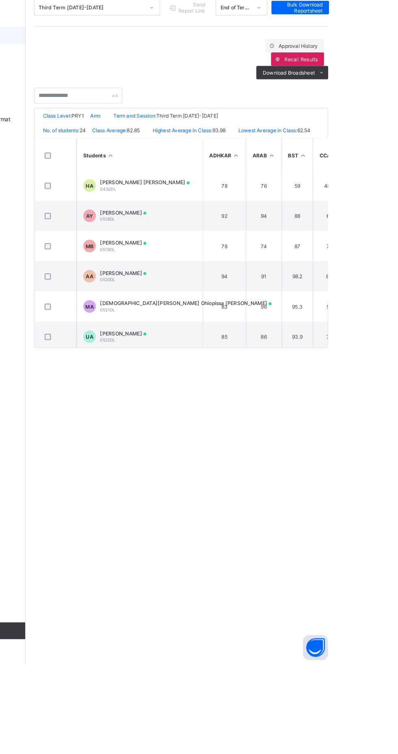
click at [342, 348] on td "74" at bounding box center [327, 349] width 34 height 29
click at [339, 342] on td "74" at bounding box center [327, 349] width 34 height 29
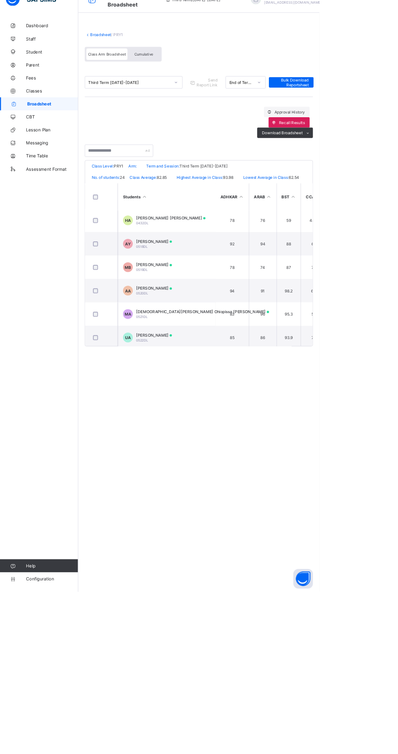
click at [314, 347] on td "74" at bounding box center [327, 349] width 34 height 29
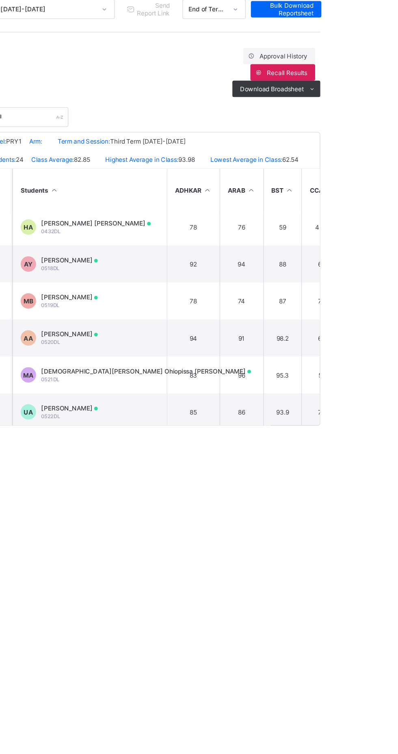
click at [346, 359] on td "87" at bounding box center [359, 349] width 30 height 29
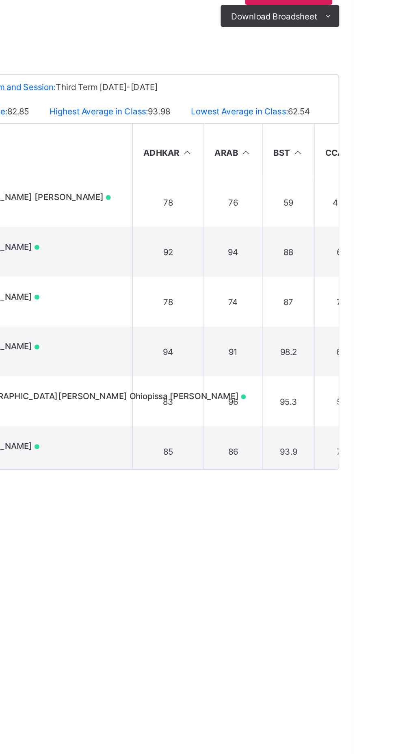
click at [340, 347] on td "74" at bounding box center [327, 349] width 34 height 29
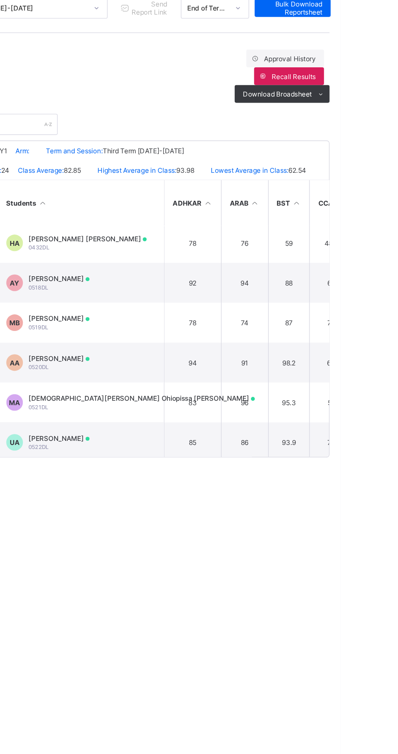
click at [340, 346] on td "74" at bounding box center [327, 349] width 34 height 29
click at [302, 353] on td "78" at bounding box center [289, 349] width 42 height 29
click at [328, 346] on td "74" at bounding box center [327, 349] width 34 height 29
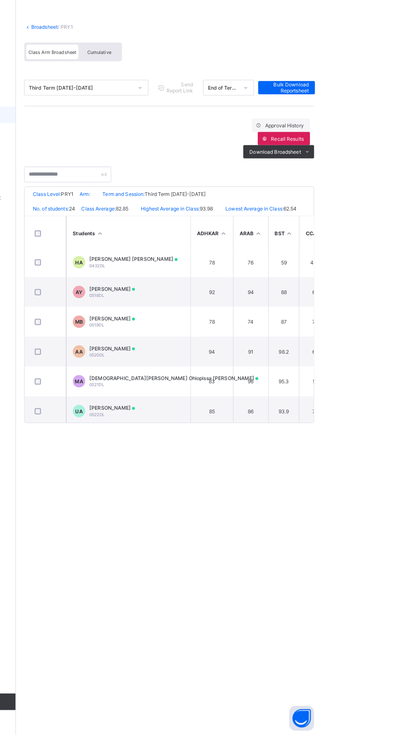
click at [184, 349] on span "Mohammed-Awwal Ufedo Bala" at bounding box center [191, 346] width 45 height 6
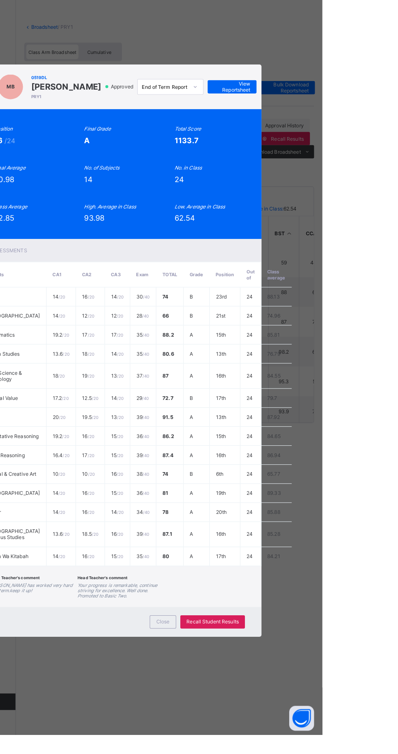
click at [327, 125] on span "View Reportsheet" at bounding box center [309, 118] width 36 height 12
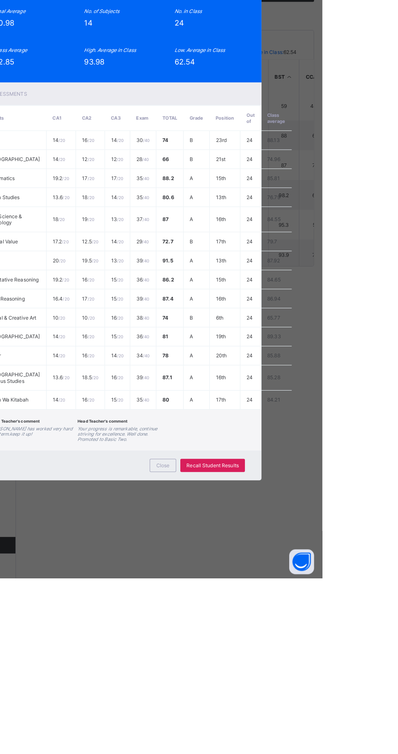
click at [248, 646] on span "Close" at bounding box center [241, 643] width 13 height 6
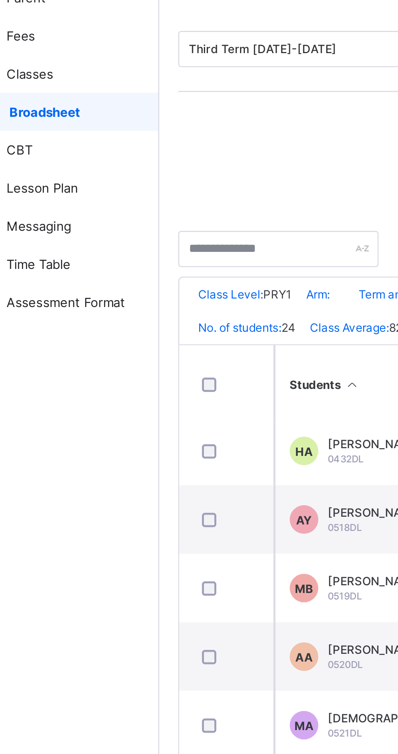
click at [56, 147] on span "Broadsheet" at bounding box center [66, 146] width 64 height 6
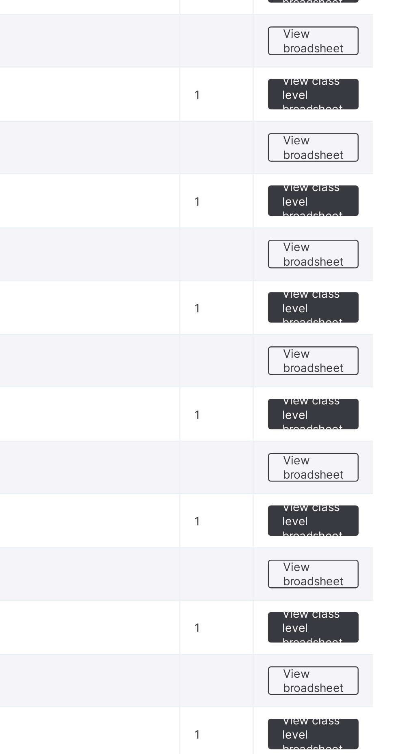
click at [360, 492] on span "View broadsheet" at bounding box center [358, 497] width 26 height 12
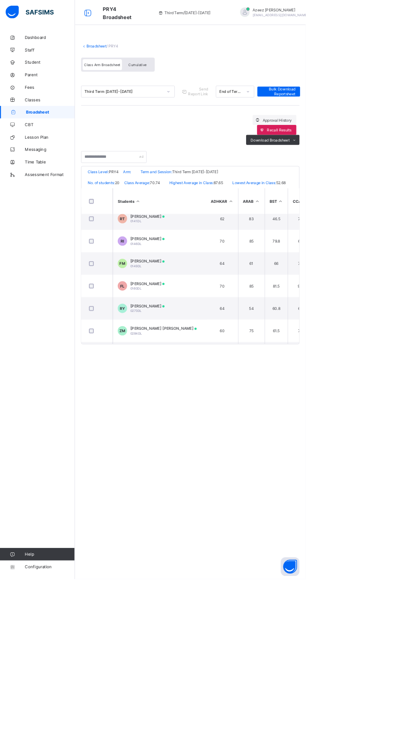
scroll to position [68, 0]
click at [230, 431] on td "ZM Zainab Umar Musa 0284DL" at bounding box center [207, 429] width 122 height 29
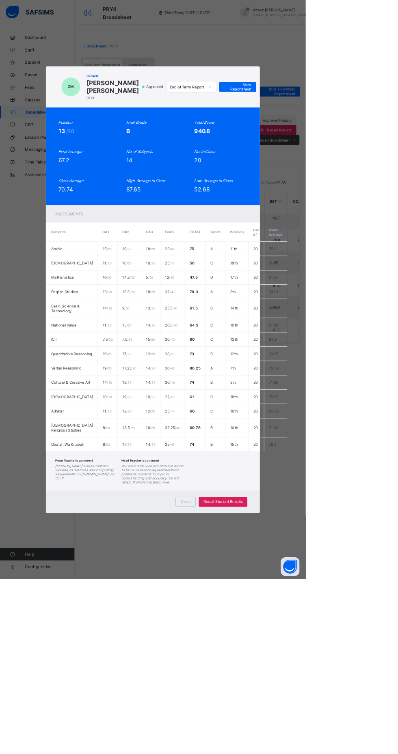
click at [327, 119] on span "View Reportsheet" at bounding box center [309, 113] width 36 height 12
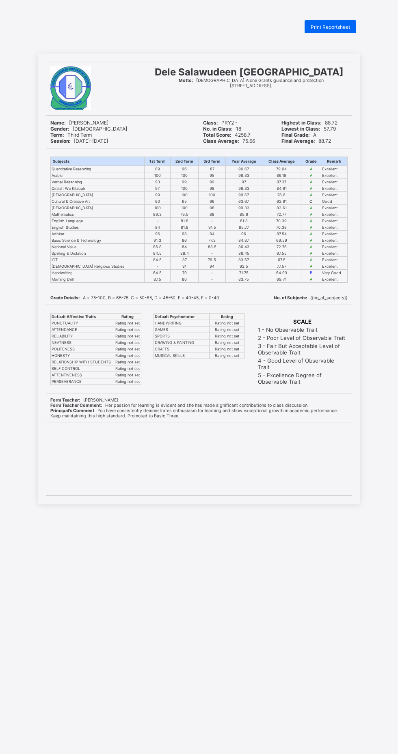
click at [328, 27] on span "Print Reportsheet" at bounding box center [329, 27] width 39 height 6
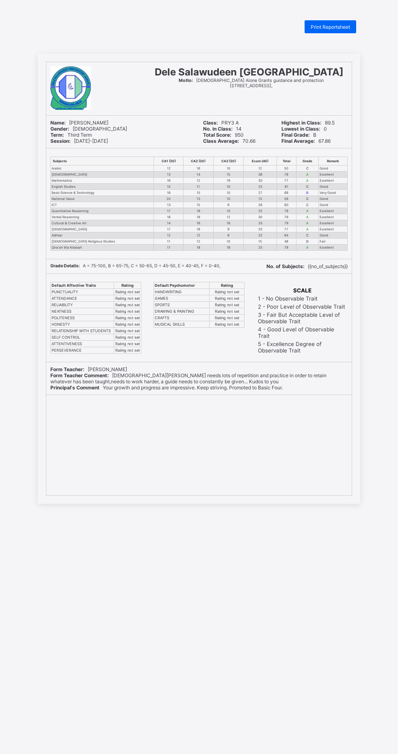
click at [335, 31] on div "Print Reportsheet" at bounding box center [330, 26] width 52 height 13
click at [336, 26] on span "Print Reportsheet" at bounding box center [329, 27] width 39 height 6
